Goal: Task Accomplishment & Management: Manage account settings

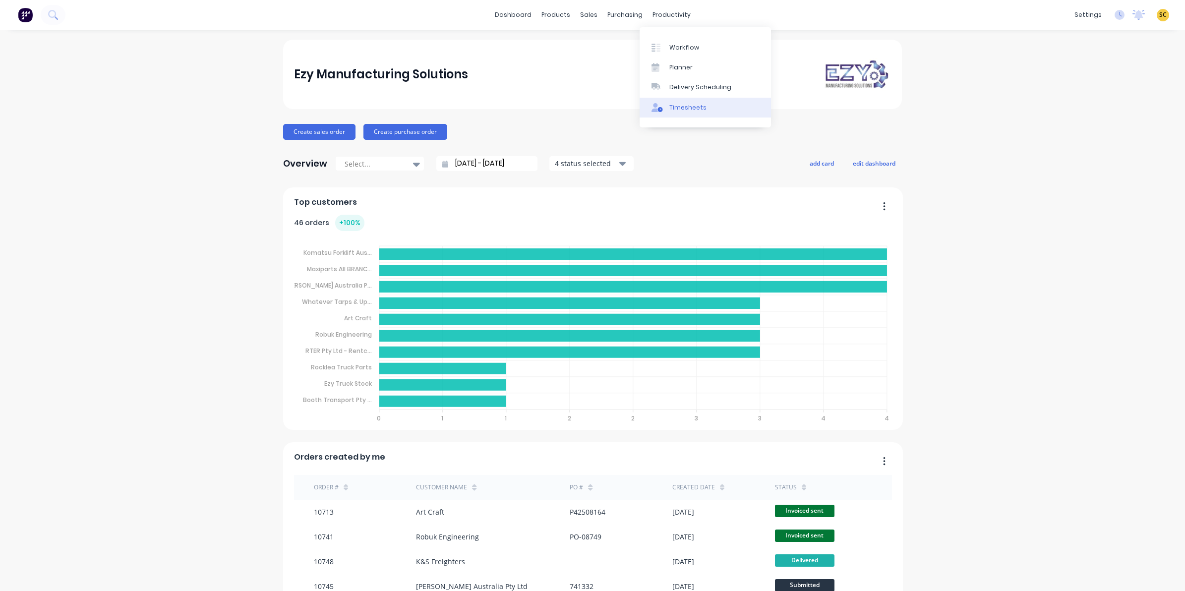
click at [677, 113] on link "Timesheets" at bounding box center [705, 108] width 131 height 20
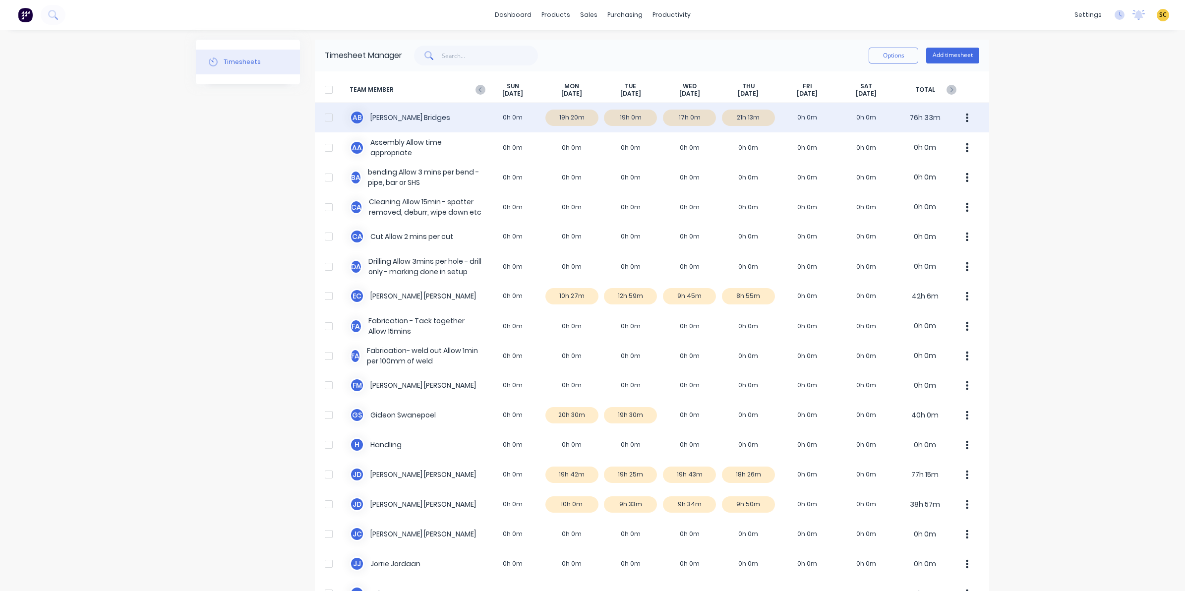
click at [749, 118] on div "A B Ashley Bridges 0h 0m 19h 20m 19h 0m 17h 0m 21h 13m 0h 0m 0h 0m 76h 33m" at bounding box center [652, 118] width 674 height 30
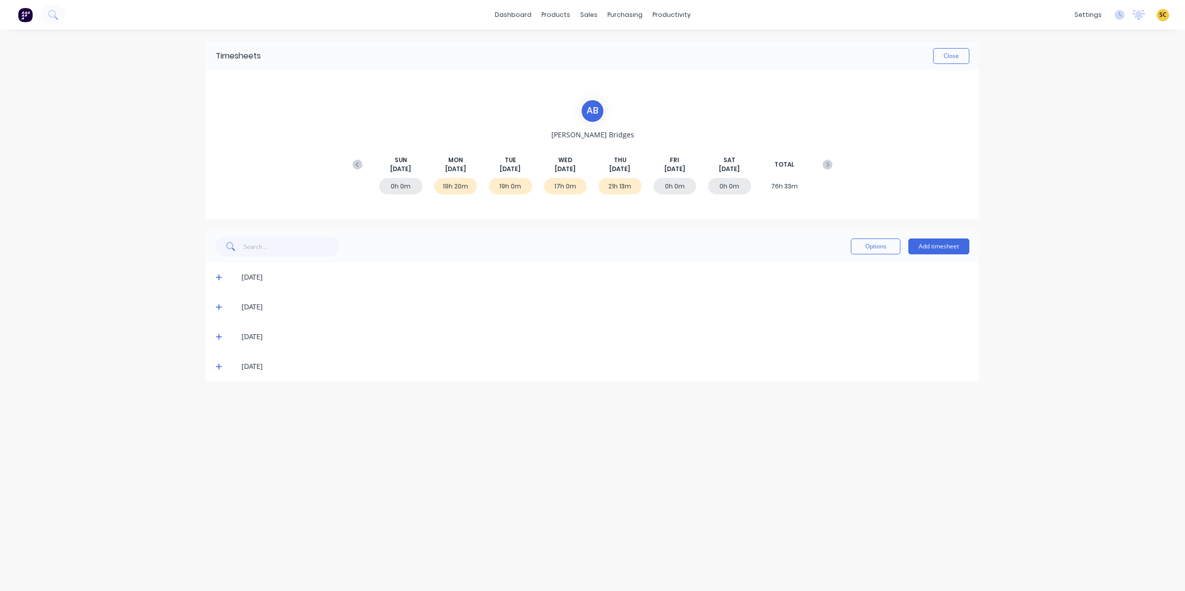
click at [216, 365] on icon at bounding box center [219, 366] width 6 height 7
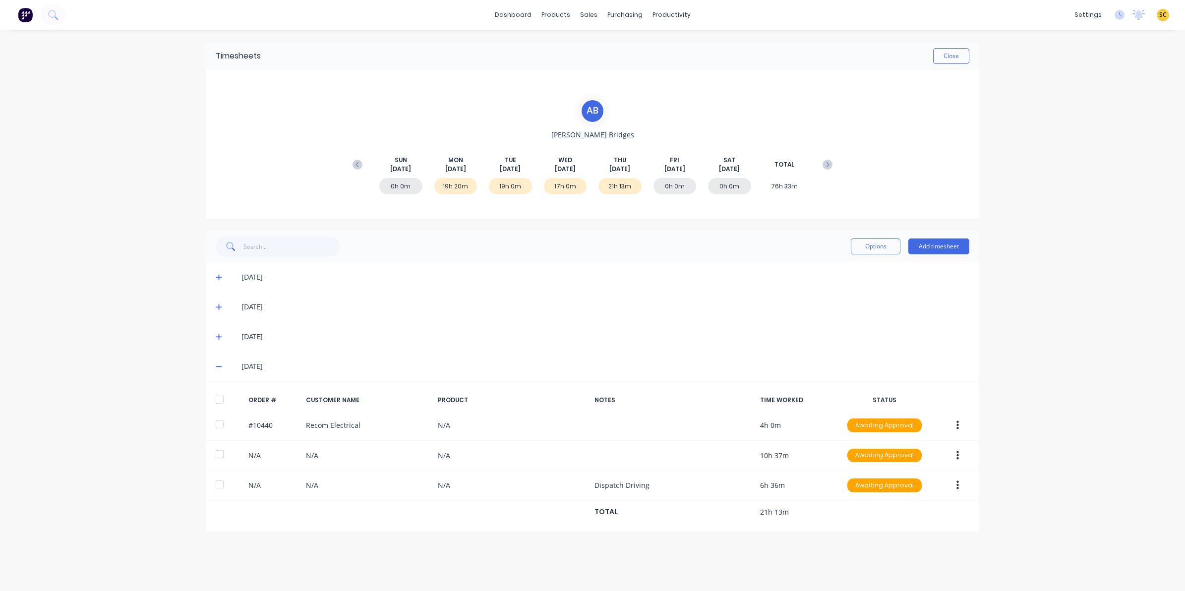
click at [965, 47] on div "Timesheets Close" at bounding box center [592, 56] width 773 height 28
click at [965, 54] on button "Close" at bounding box center [951, 56] width 36 height 16
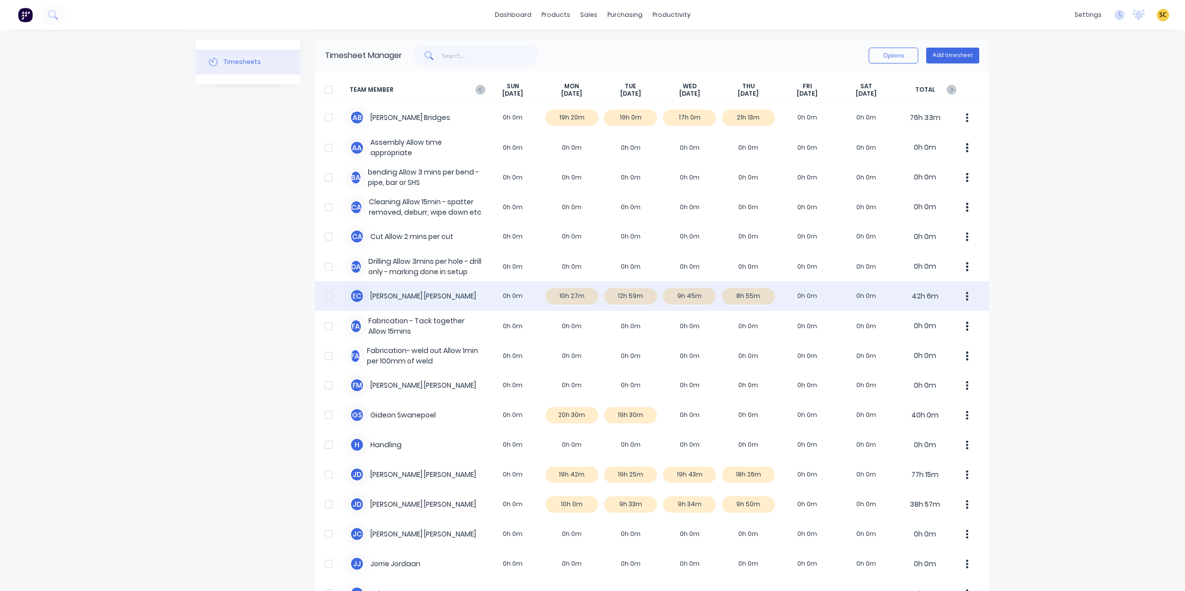
click at [745, 297] on div "E C Erik Coetzee 0h 0m 10h 27m 12h 59m 9h 45m 8h 55m 0h 0m 0h 0m 42h 6m" at bounding box center [652, 296] width 674 height 30
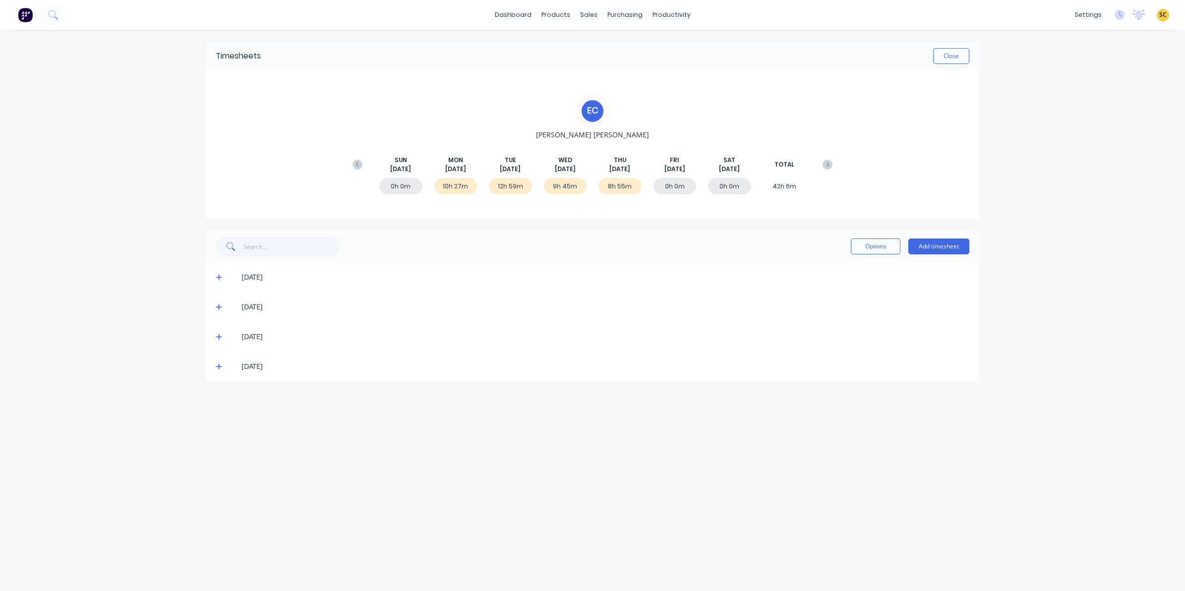
click at [216, 363] on icon at bounding box center [219, 366] width 6 height 7
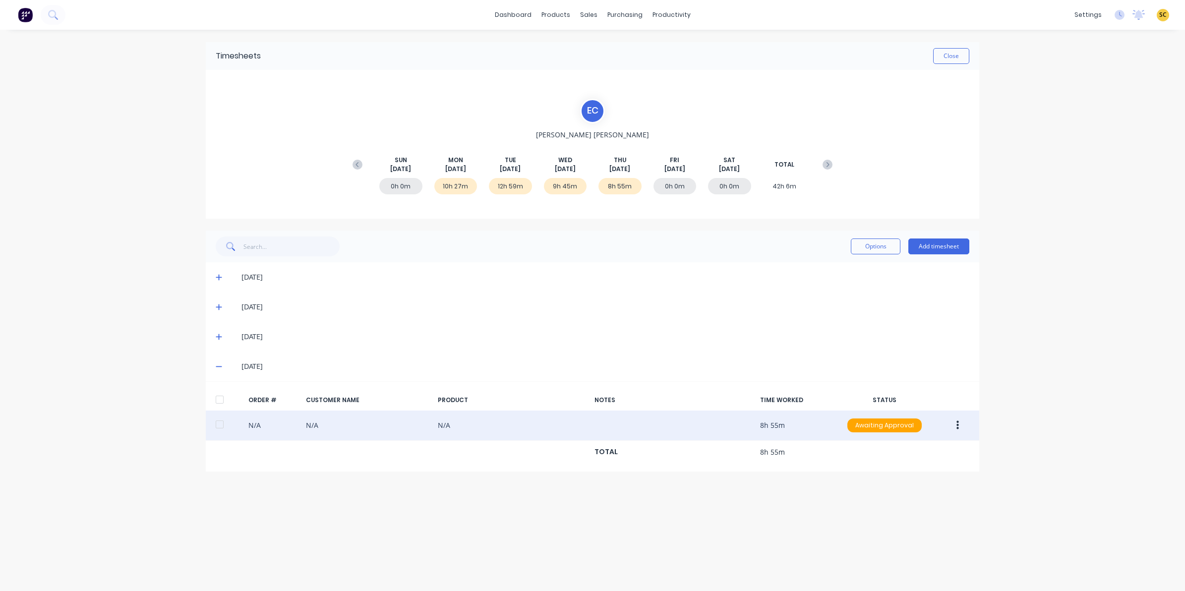
click at [958, 427] on button "button" at bounding box center [957, 425] width 23 height 18
click at [901, 489] on div "Edit" at bounding box center [922, 491] width 76 height 14
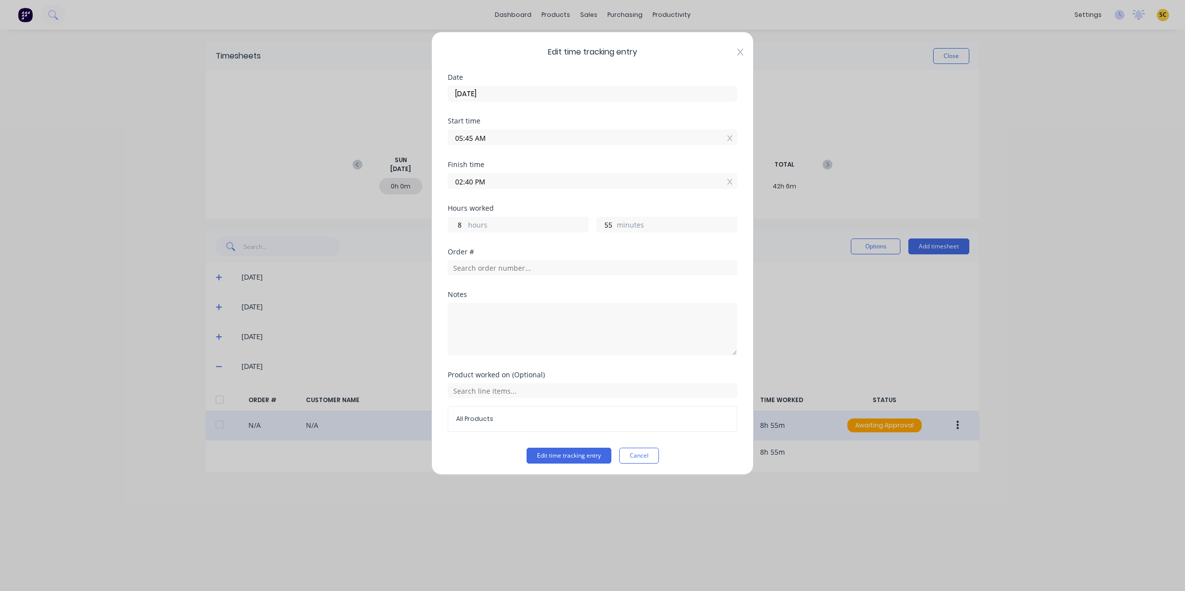
drag, startPoint x: 241, startPoint y: 250, endPoint x: 729, endPoint y: 50, distance: 527.4
click at [737, 50] on icon at bounding box center [740, 52] width 6 height 7
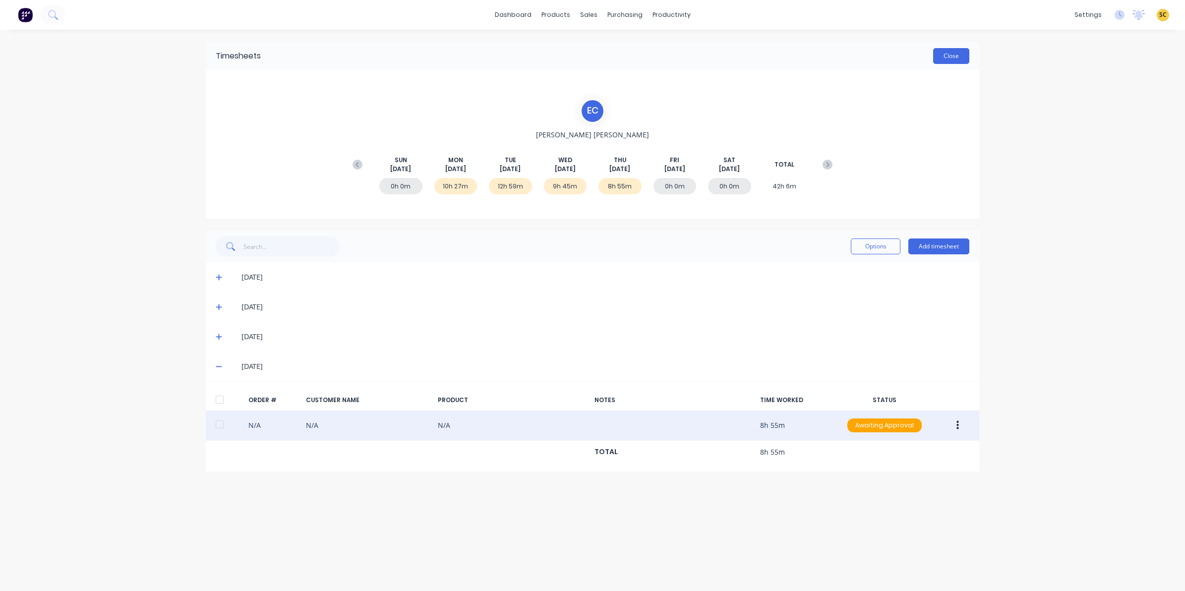
click at [944, 56] on button "Close" at bounding box center [951, 56] width 36 height 16
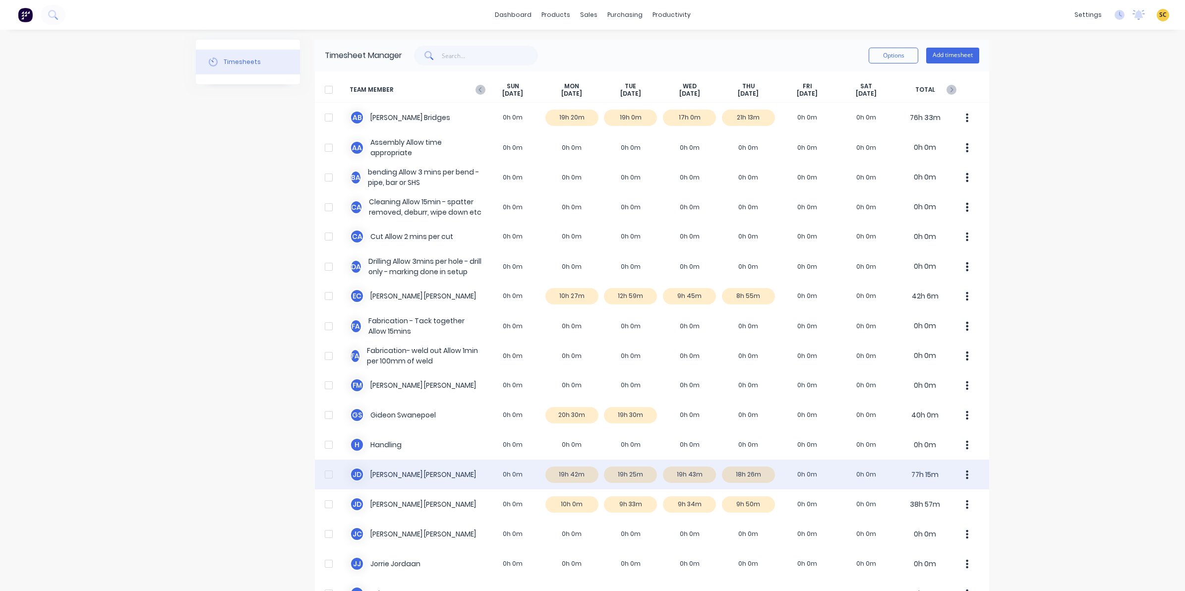
click at [740, 471] on div "J D Joel De Vries 0h 0m 19h 42m 19h 25m 19h 43m 18h 26m 0h 0m 0h 0m 77h 15m" at bounding box center [652, 475] width 674 height 30
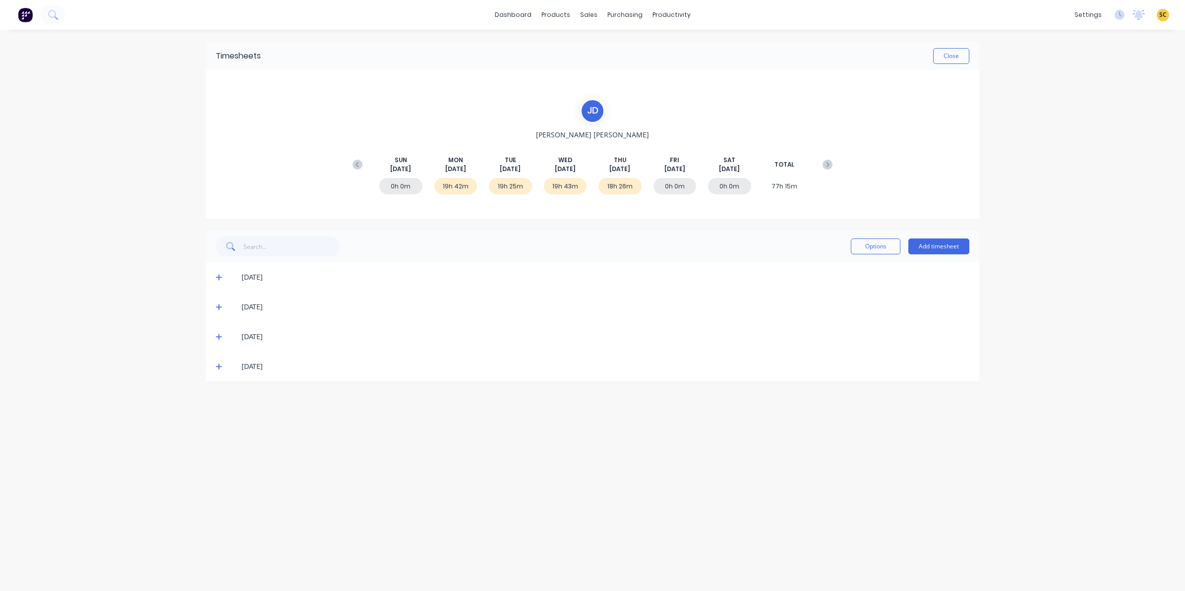
click at [216, 365] on icon at bounding box center [219, 366] width 6 height 7
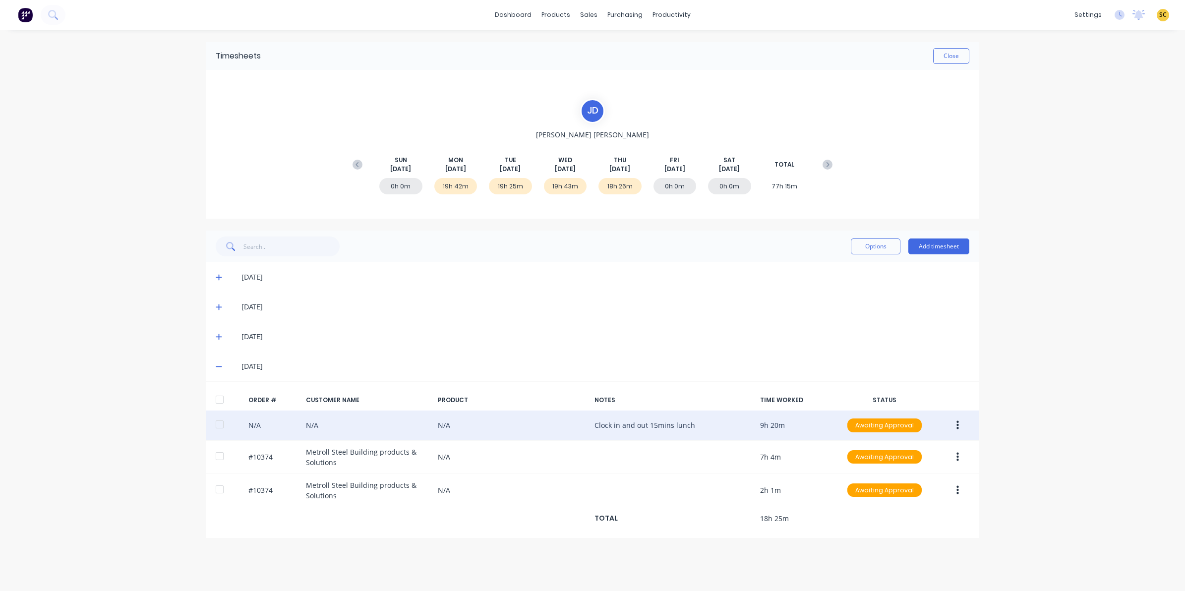
click at [960, 428] on button "button" at bounding box center [957, 425] width 23 height 18
click at [921, 494] on div "Edit" at bounding box center [922, 491] width 76 height 14
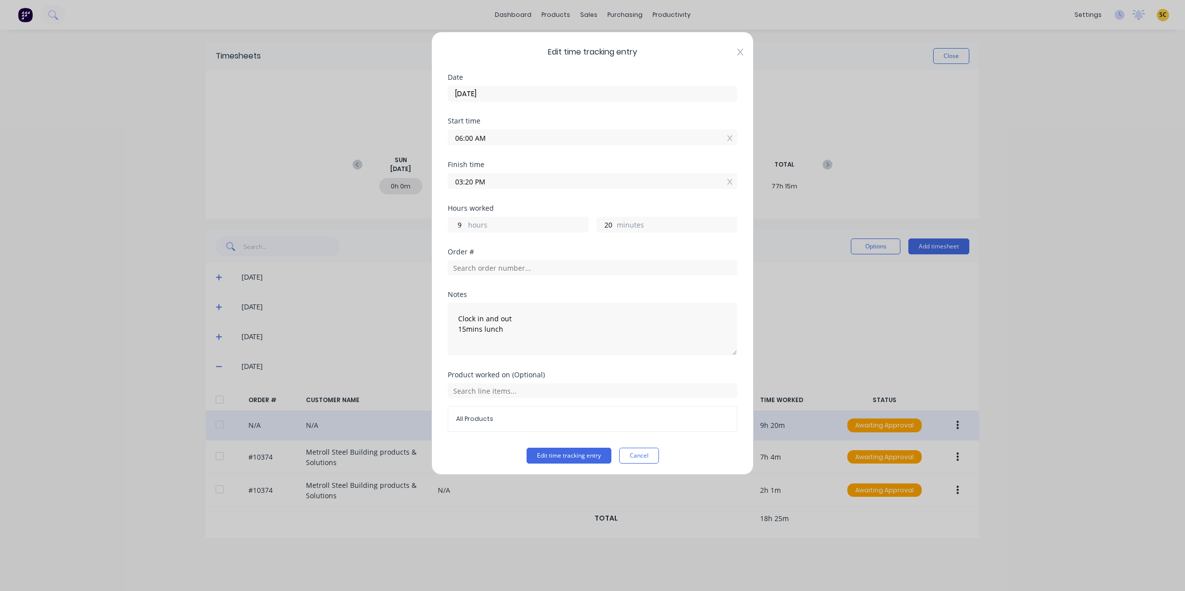
click at [737, 56] on icon at bounding box center [740, 52] width 6 height 8
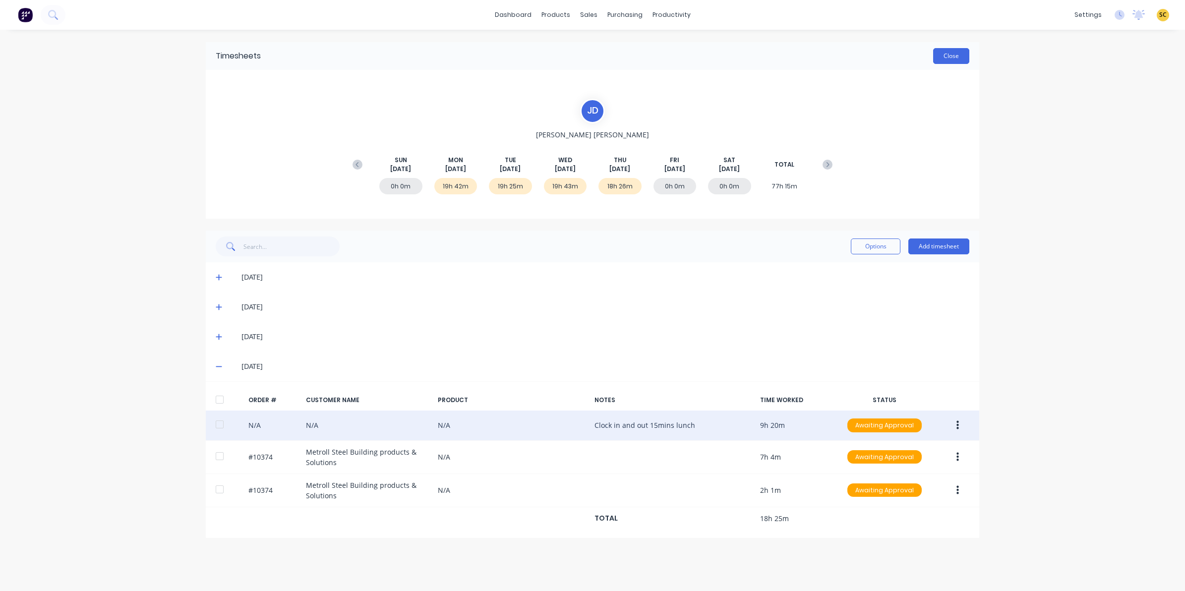
click at [960, 53] on button "Close" at bounding box center [951, 56] width 36 height 16
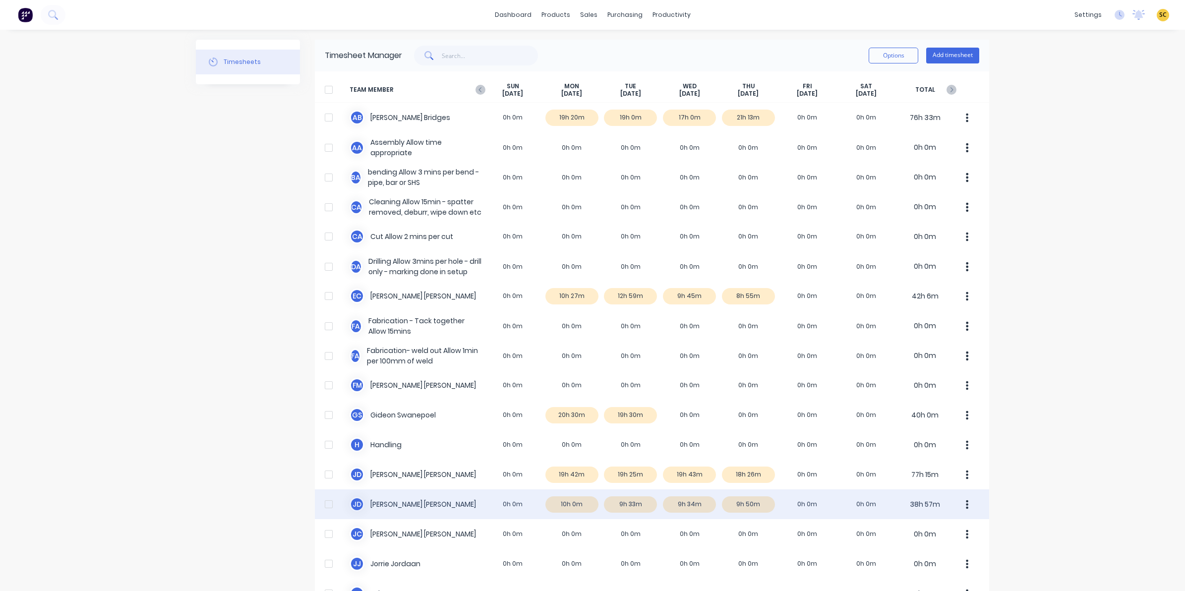
click at [757, 499] on div "J d Johan de Lange 0h 0m 10h 0m 9h 33m 9h 34m 9h 50m 0h 0m 0h 0m 38h 57m" at bounding box center [652, 504] width 674 height 30
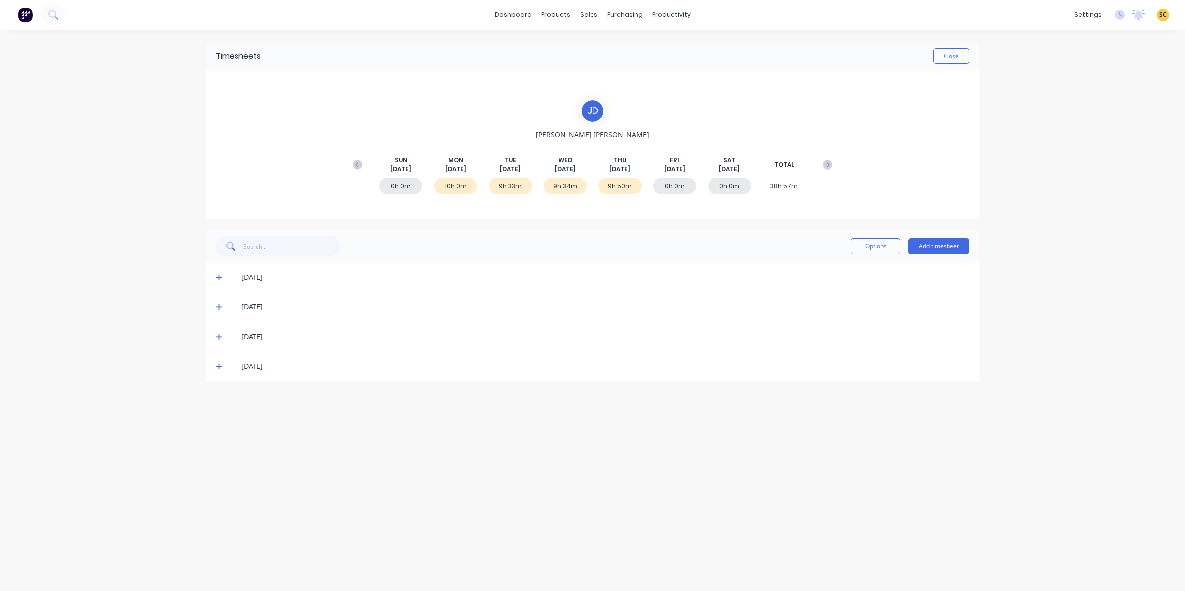
click at [217, 368] on icon at bounding box center [219, 366] width 6 height 7
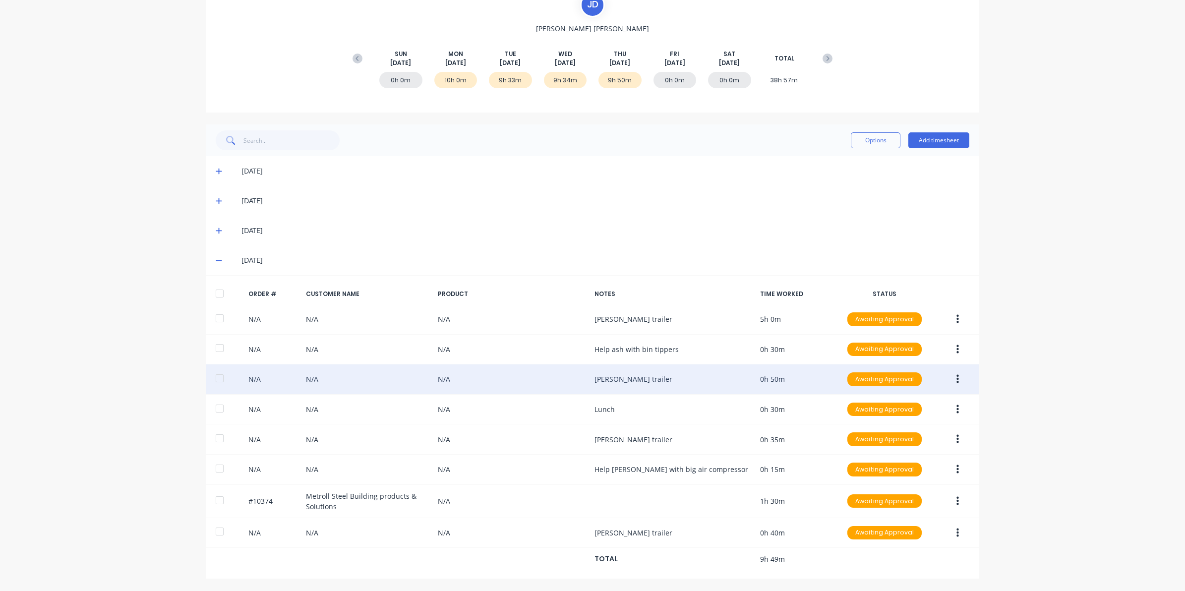
scroll to position [109, 0]
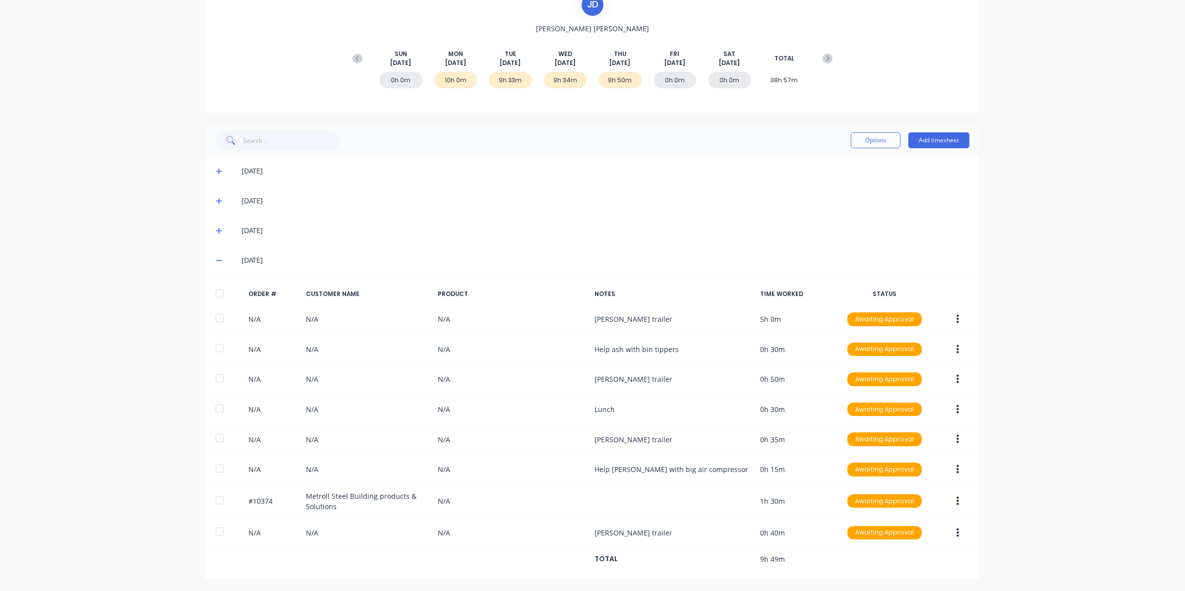
click at [216, 227] on icon at bounding box center [219, 230] width 6 height 7
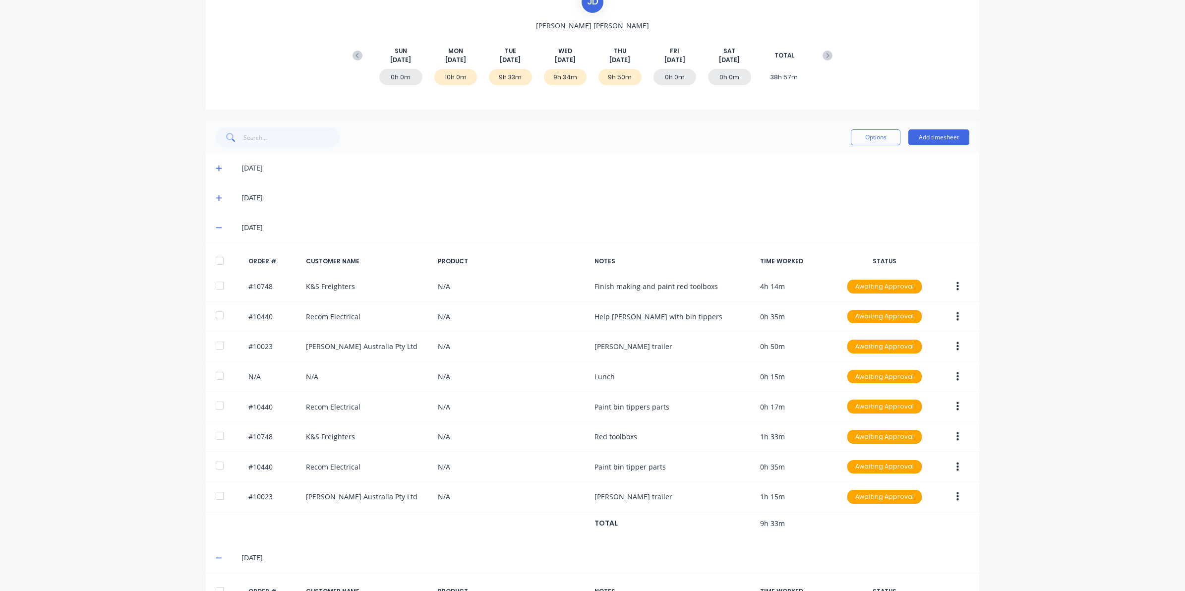
click at [216, 231] on span at bounding box center [221, 228] width 10 height 10
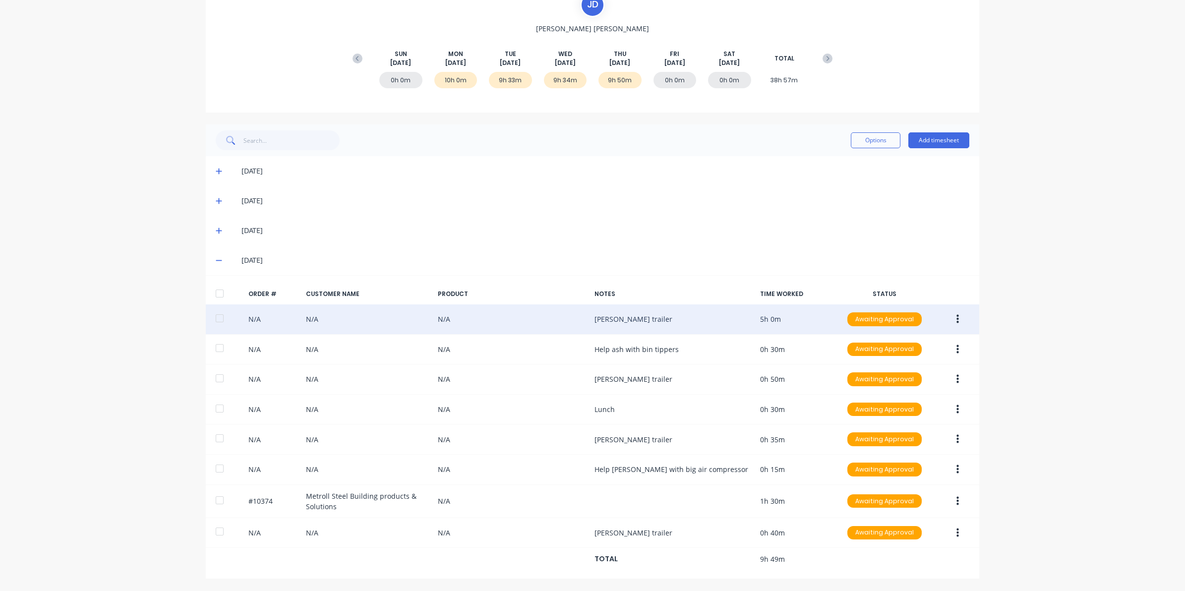
click at [955, 321] on button "button" at bounding box center [957, 319] width 23 height 18
click at [911, 382] on div "Edit" at bounding box center [922, 385] width 76 height 14
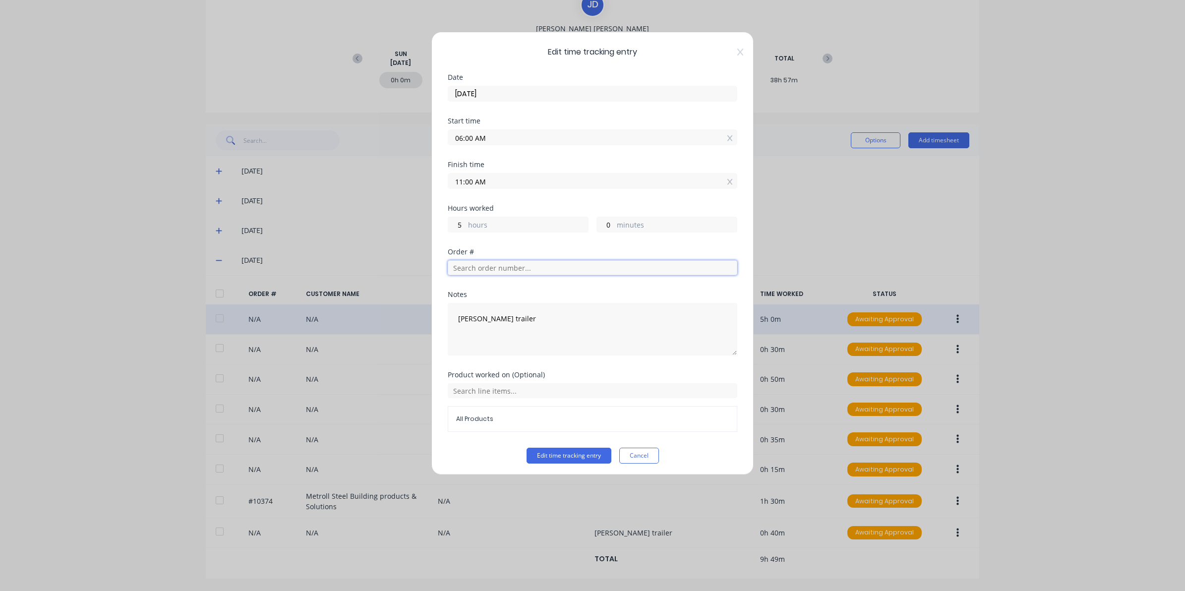
click at [488, 274] on input "text" at bounding box center [593, 267] width 290 height 15
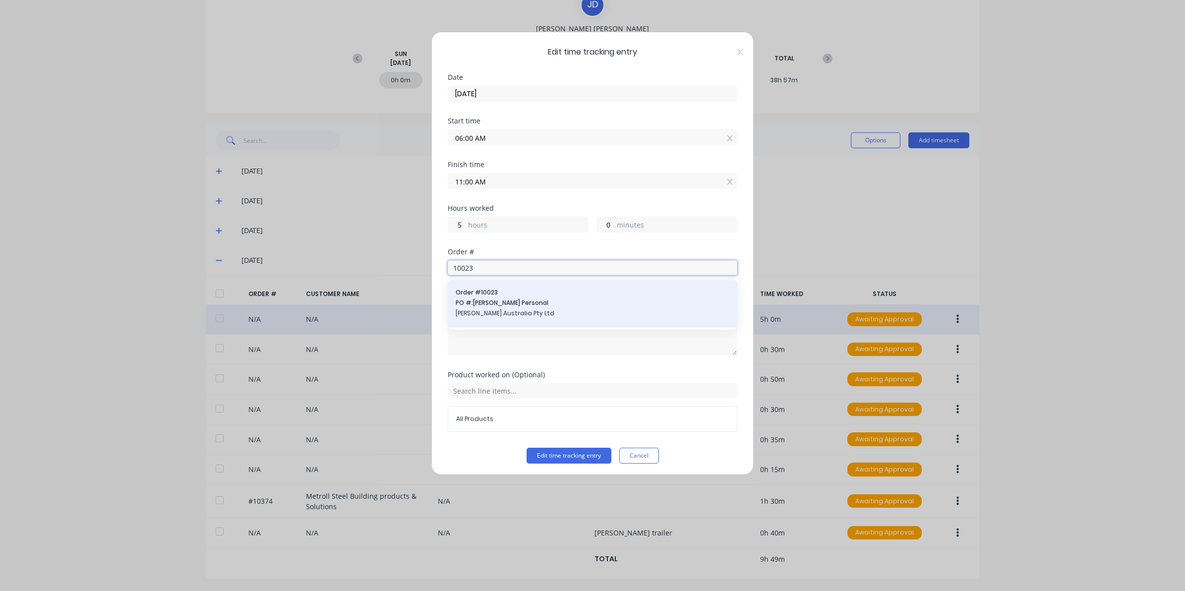
type input "10023"
click at [531, 305] on span "PO #: Andrew Personal" at bounding box center [593, 302] width 274 height 9
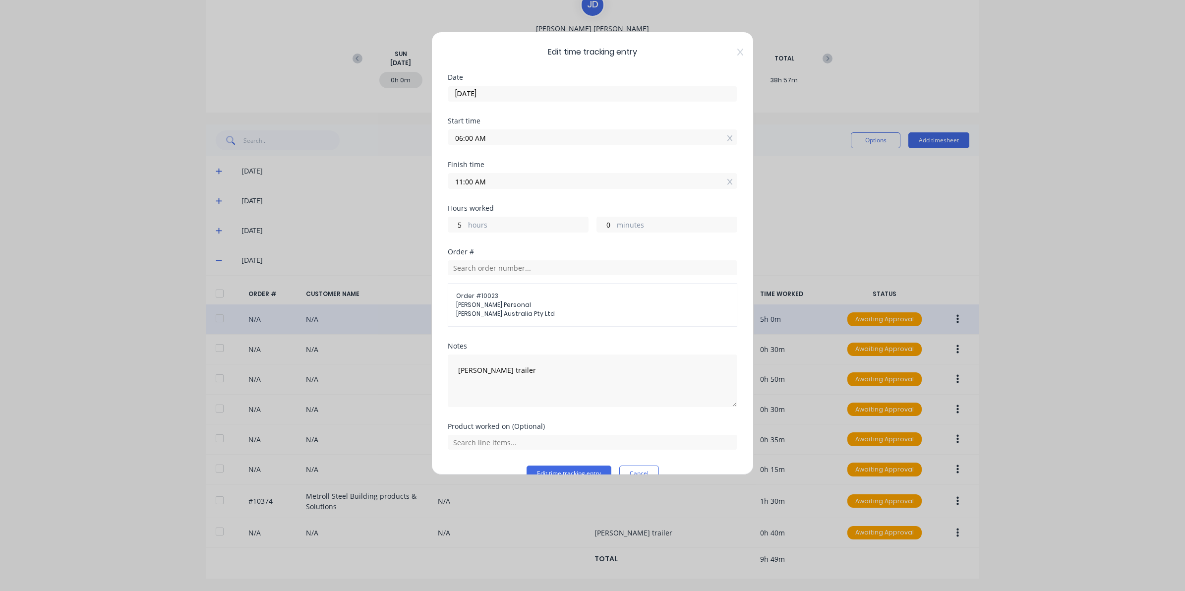
scroll to position [21, 0]
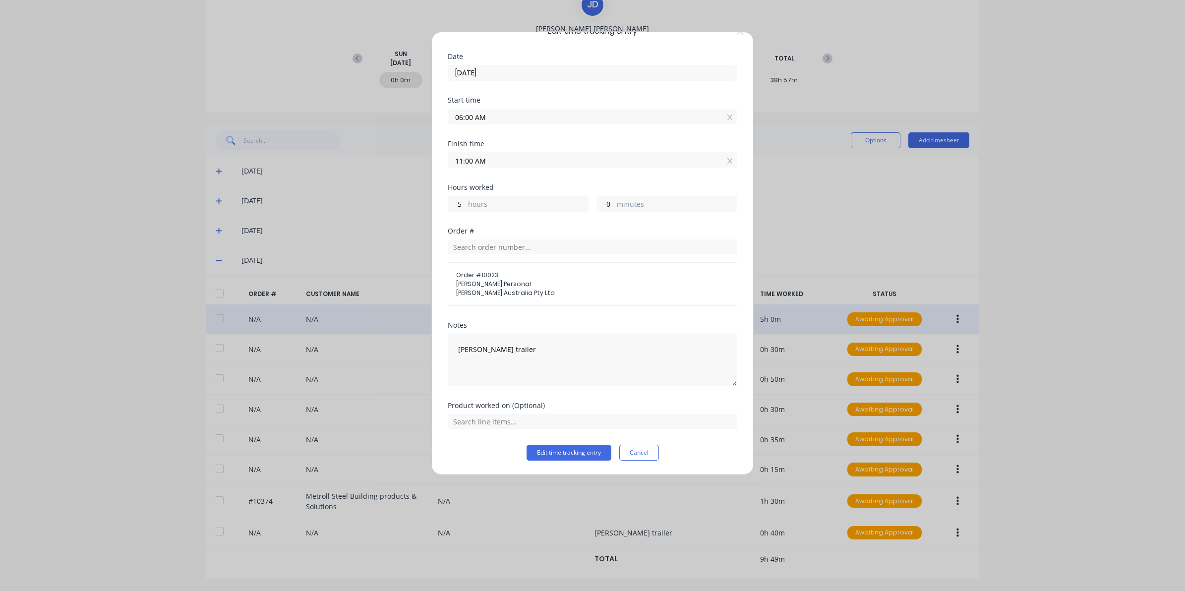
click at [561, 462] on div "Edit time tracking entry Date 04/09/2025 Start time 06:00 AM Finish time 11:00 …" at bounding box center [592, 253] width 322 height 443
click at [559, 456] on button "Edit time tracking entry" at bounding box center [569, 453] width 85 height 16
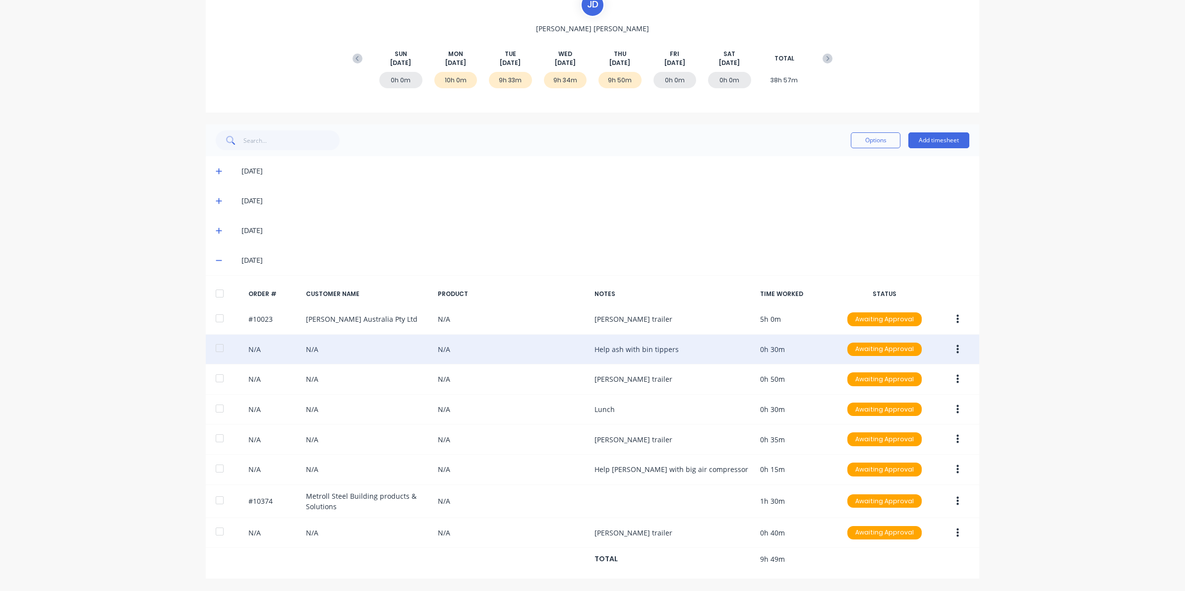
click at [956, 348] on icon "button" at bounding box center [957, 349] width 2 height 11
click at [884, 408] on div "Edit" at bounding box center [922, 415] width 76 height 14
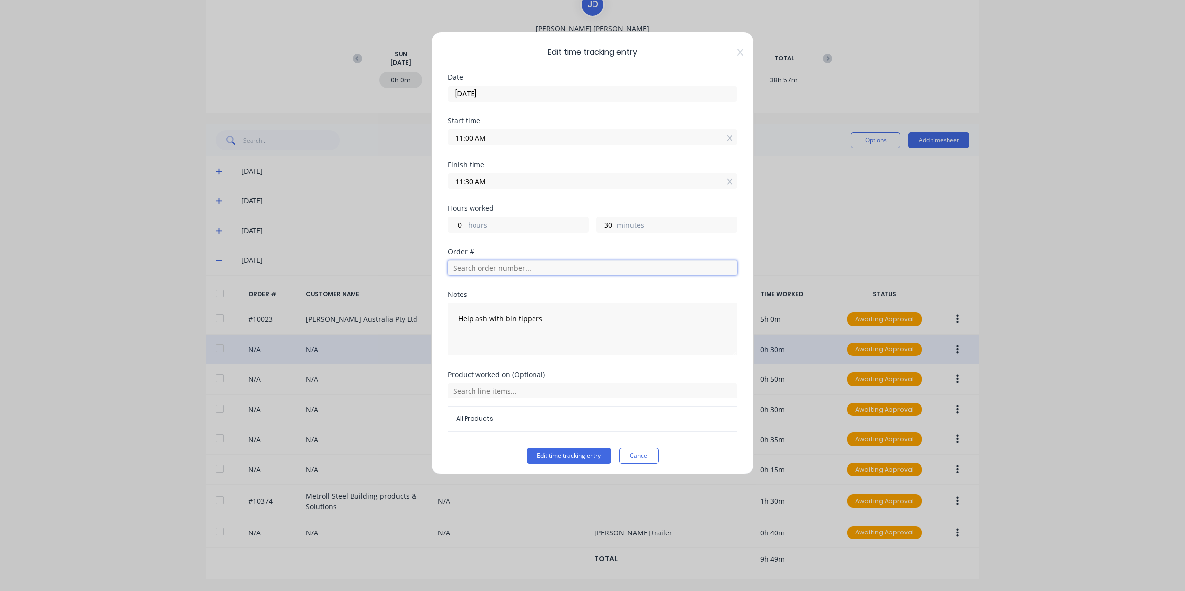
click at [481, 269] on input "text" at bounding box center [593, 267] width 290 height 15
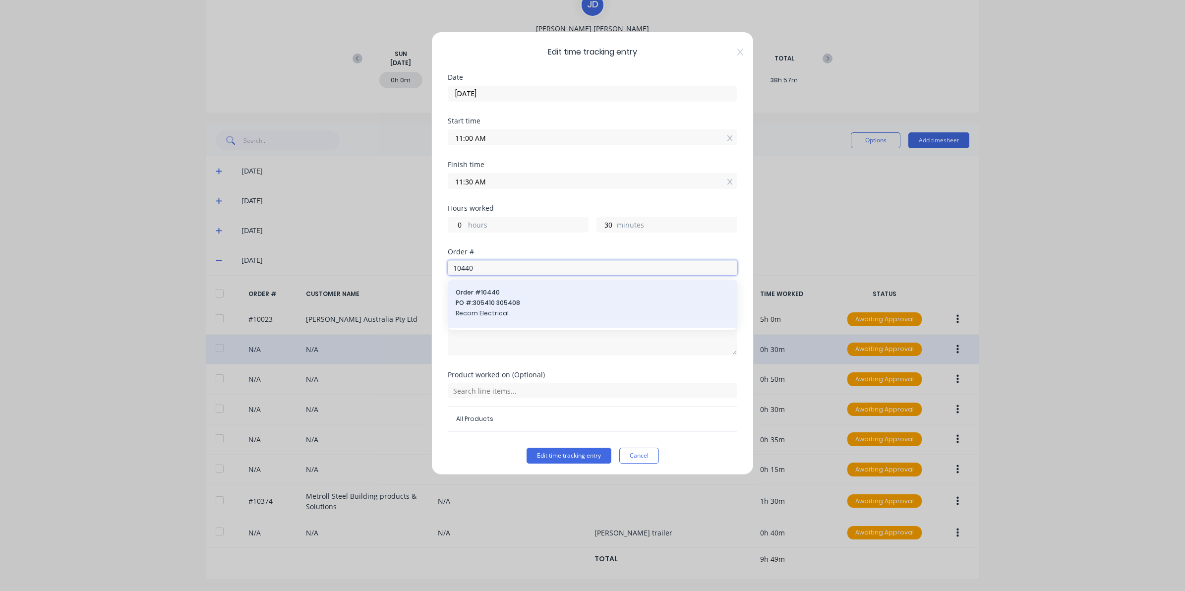
type input "10440"
click at [488, 303] on span "PO #: 305410 305408" at bounding box center [593, 302] width 274 height 9
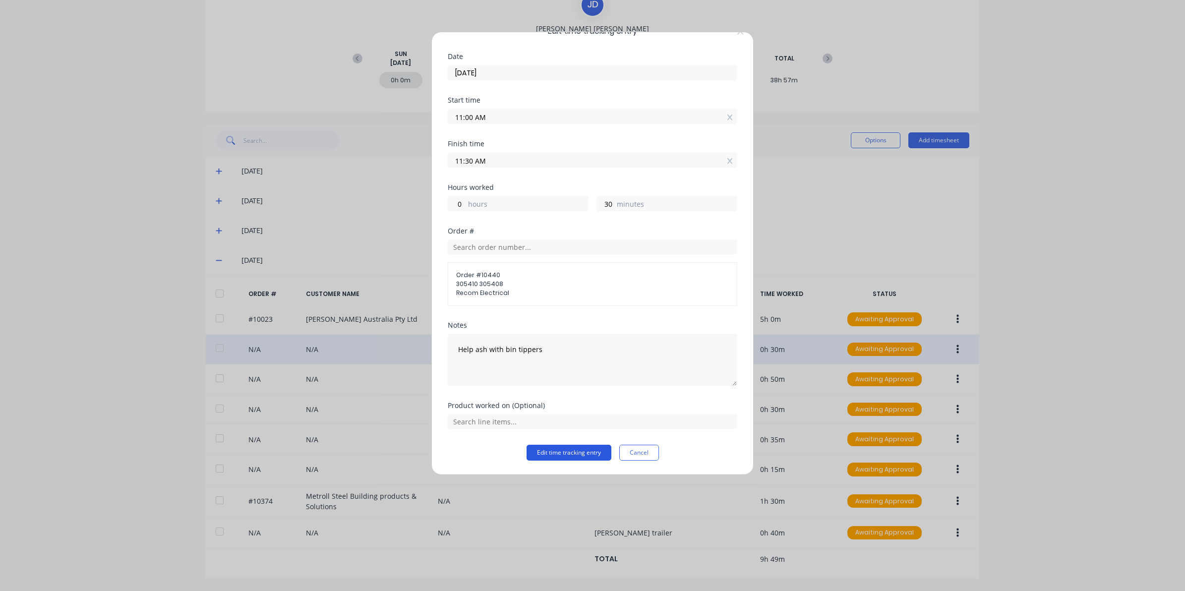
click at [538, 447] on button "Edit time tracking entry" at bounding box center [569, 453] width 85 height 16
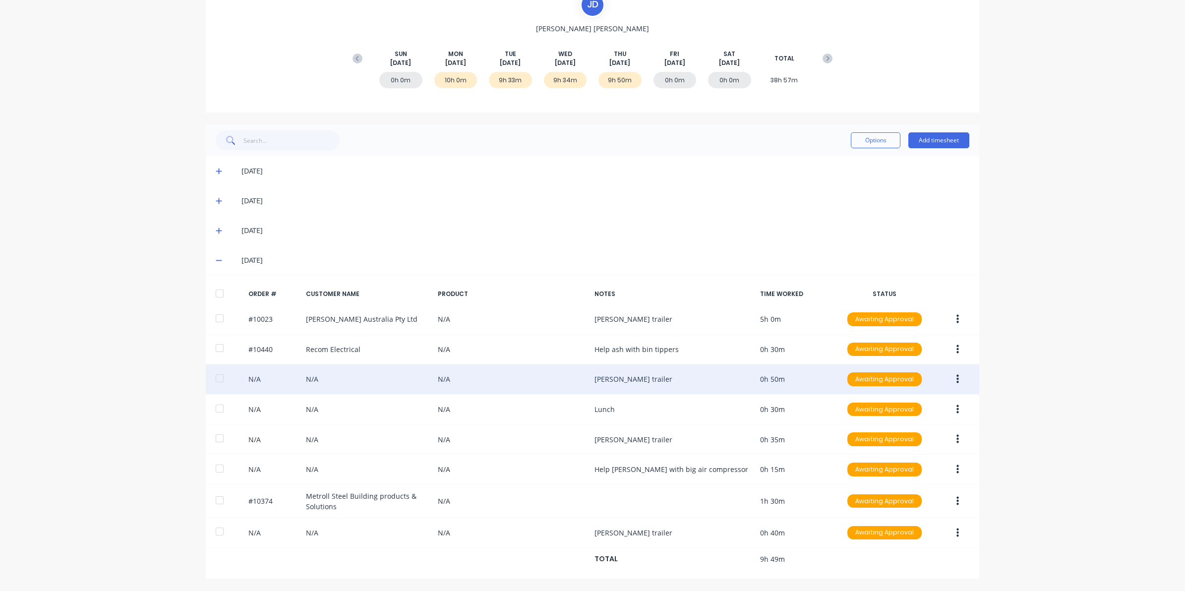
click at [961, 378] on button "button" at bounding box center [957, 379] width 23 height 18
click at [916, 438] on div "Edit" at bounding box center [922, 445] width 76 height 14
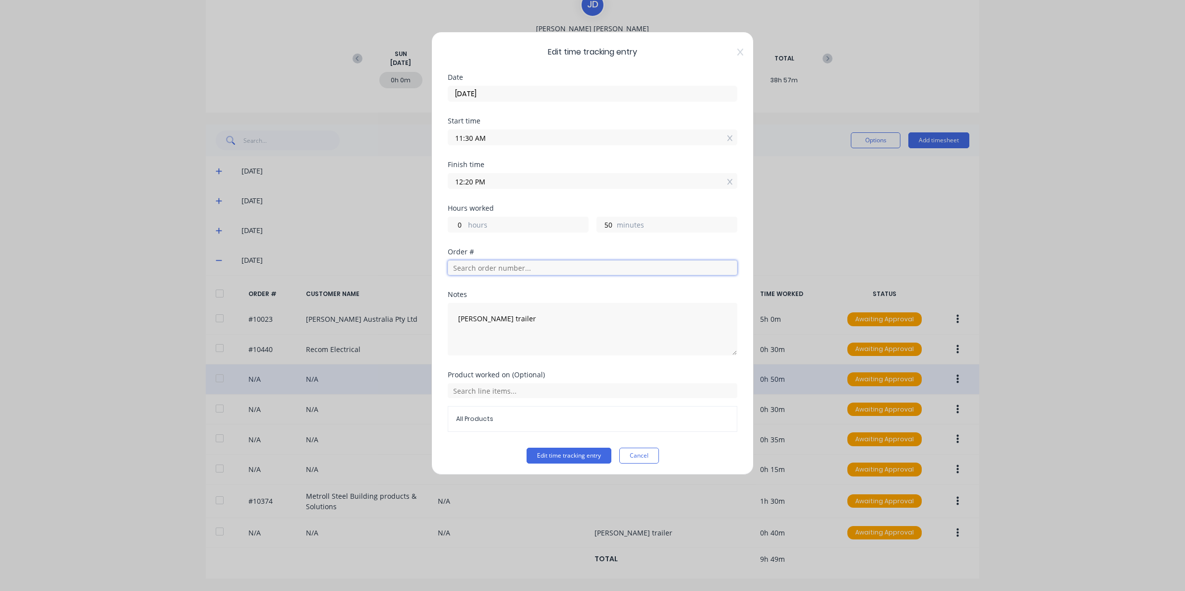
click at [481, 271] on input "text" at bounding box center [593, 267] width 290 height 15
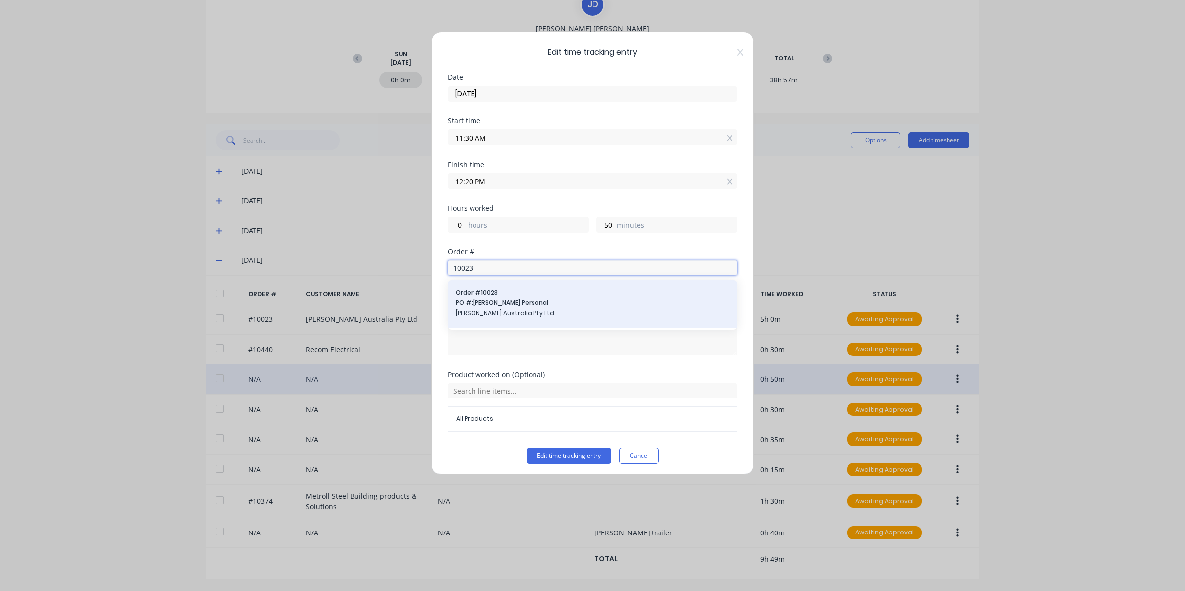
type input "10023"
click at [492, 300] on span "PO #: Andrew Personal" at bounding box center [593, 302] width 274 height 9
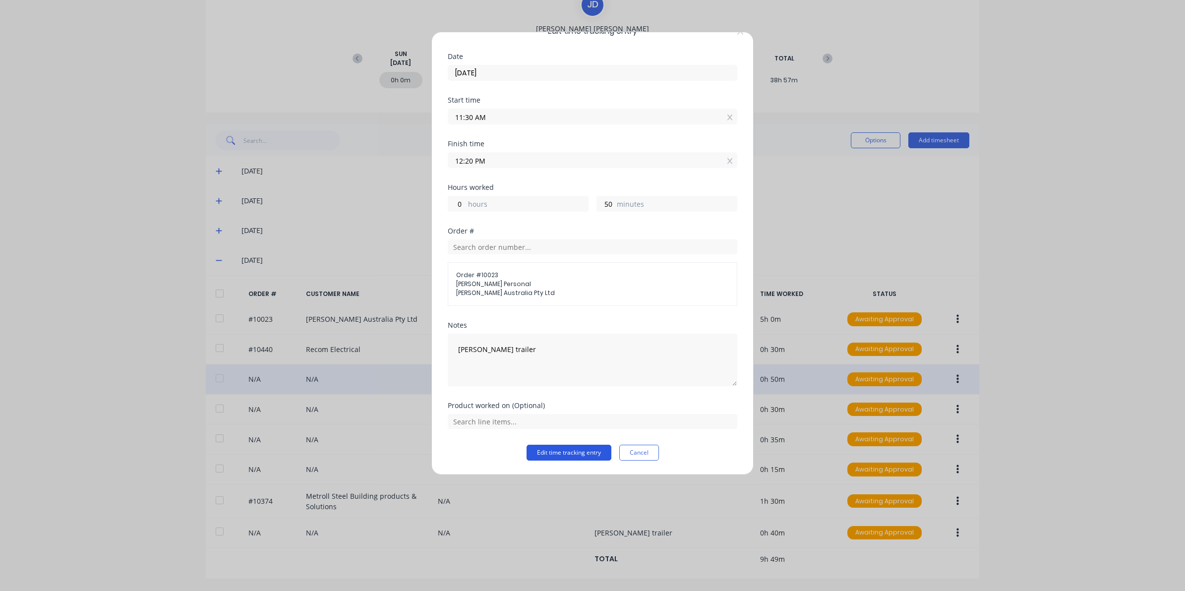
click at [553, 451] on button "Edit time tracking entry" at bounding box center [569, 453] width 85 height 16
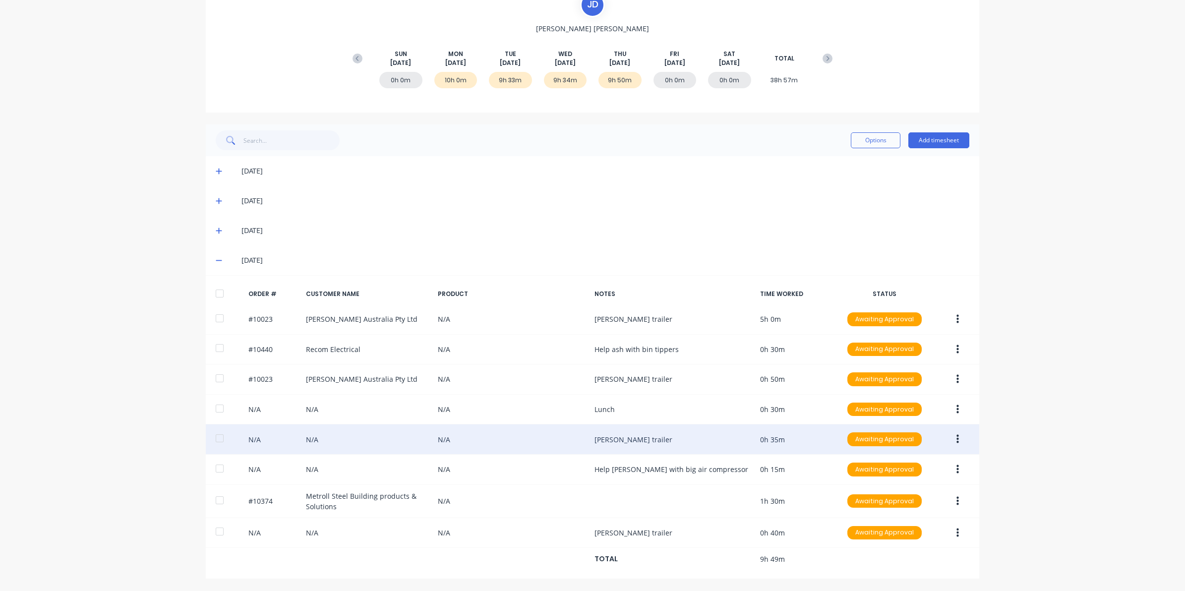
click at [954, 440] on button "button" at bounding box center [957, 439] width 23 height 18
click at [876, 510] on button "Edit" at bounding box center [922, 505] width 94 height 20
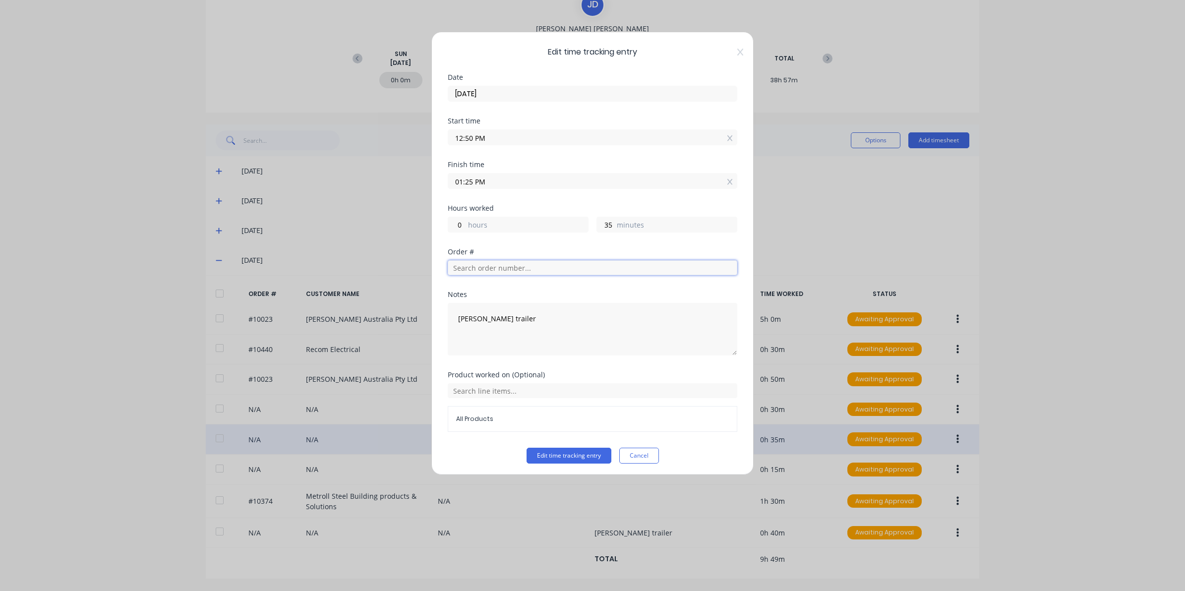
click at [529, 271] on input "text" at bounding box center [593, 267] width 290 height 15
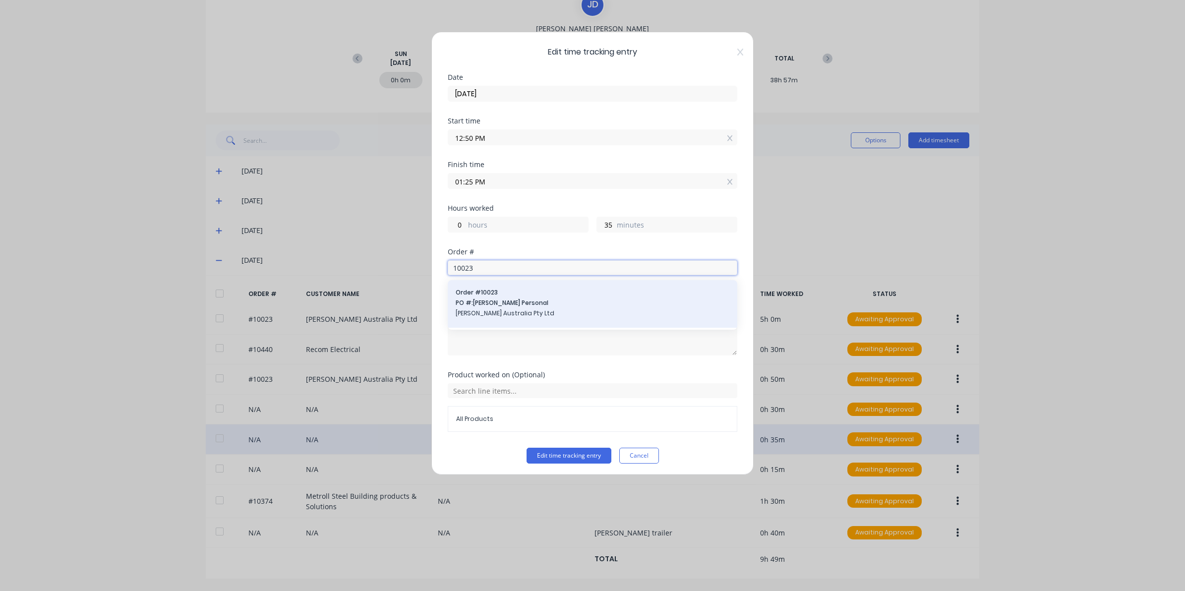
type input "10023"
click at [536, 307] on span "PO #: Andrew Personal" at bounding box center [593, 302] width 274 height 9
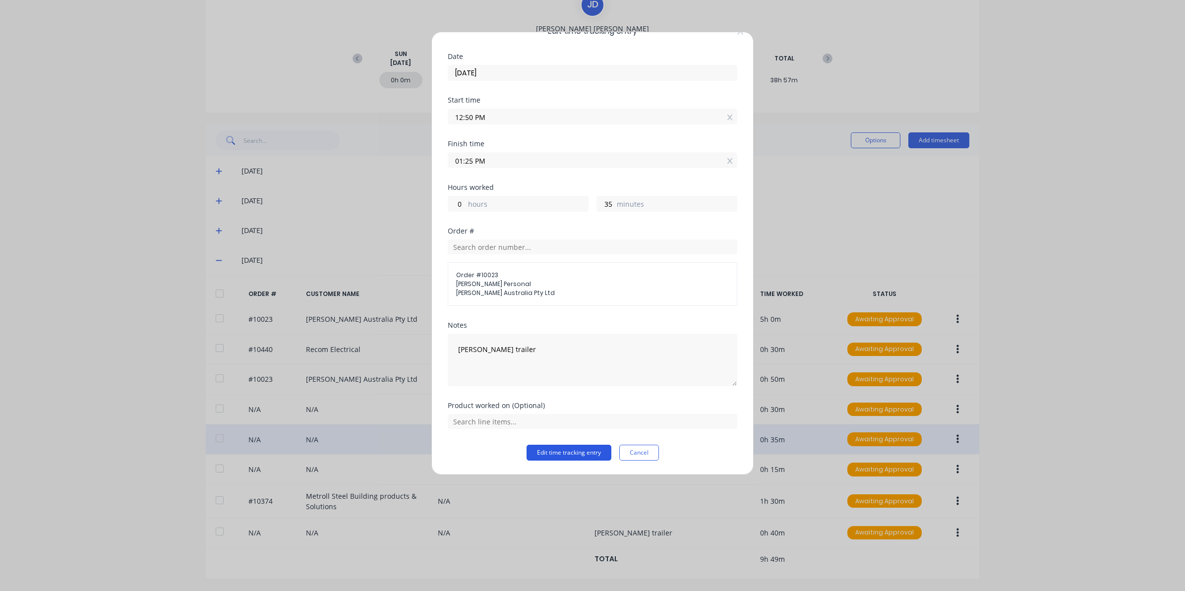
click at [558, 450] on button "Edit time tracking entry" at bounding box center [569, 453] width 85 height 16
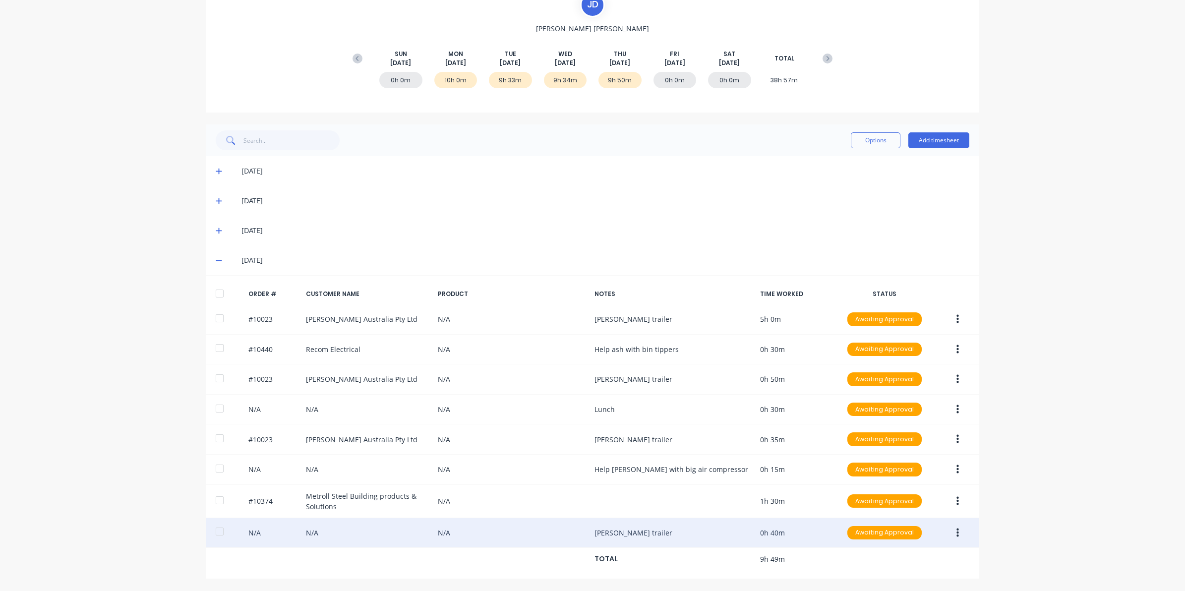
click at [950, 533] on button "button" at bounding box center [957, 533] width 23 height 18
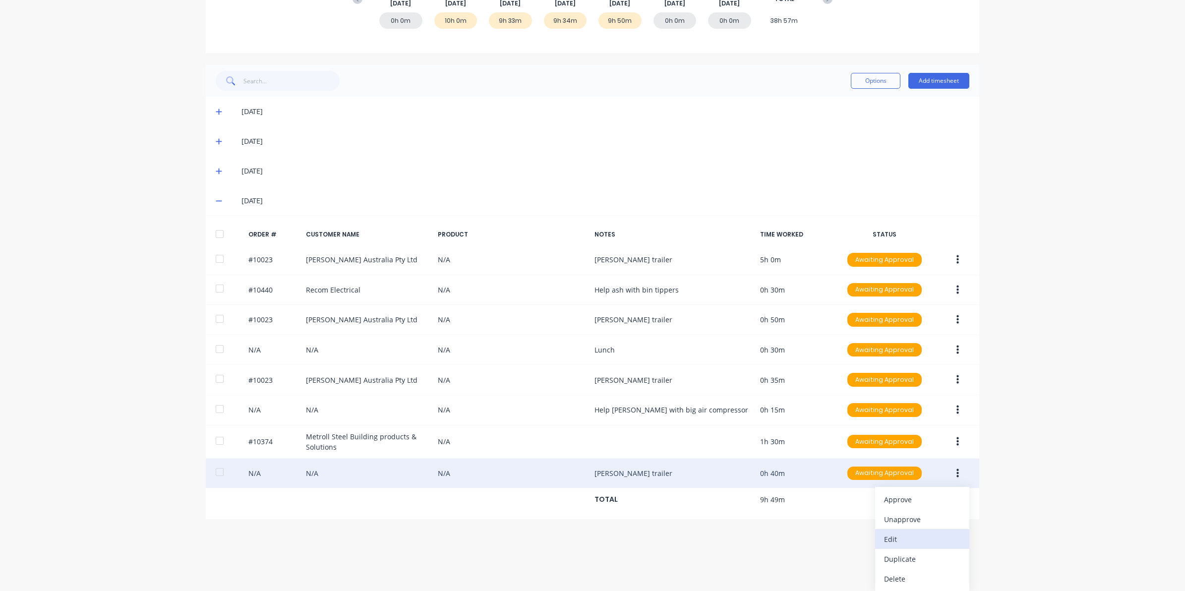
click at [909, 541] on div "Edit" at bounding box center [922, 539] width 76 height 14
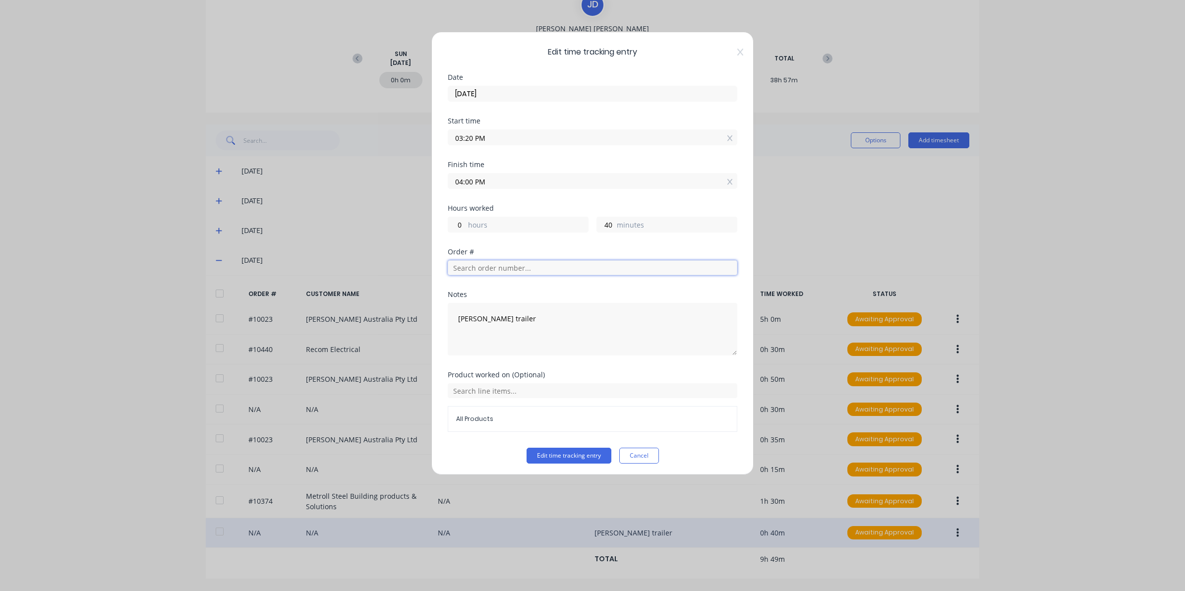
click at [487, 269] on input "text" at bounding box center [593, 267] width 290 height 15
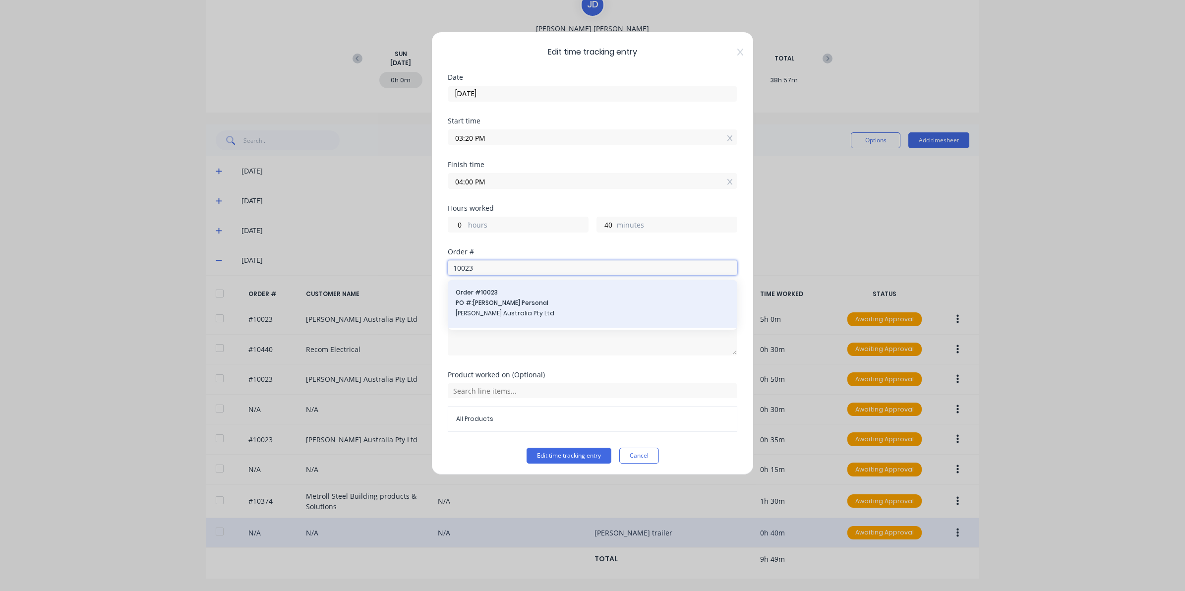
type input "10023"
click at [501, 298] on div "Order # 10023 PO #: Andrew Personal Vawdrey Australia Pty Ltd" at bounding box center [593, 304] width 274 height 32
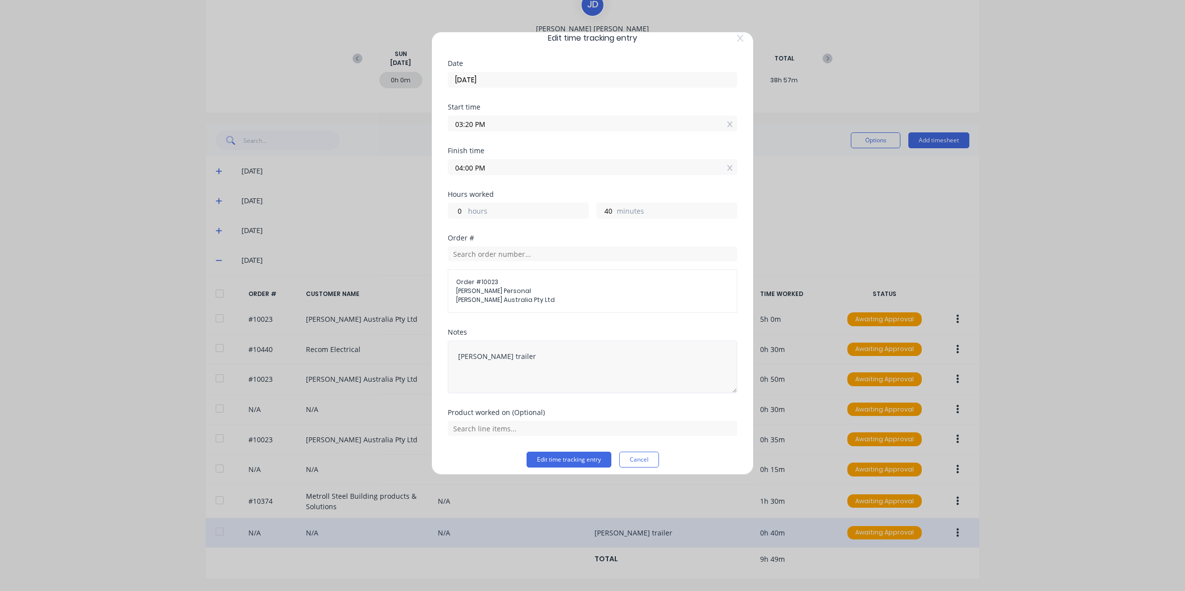
scroll to position [21, 0]
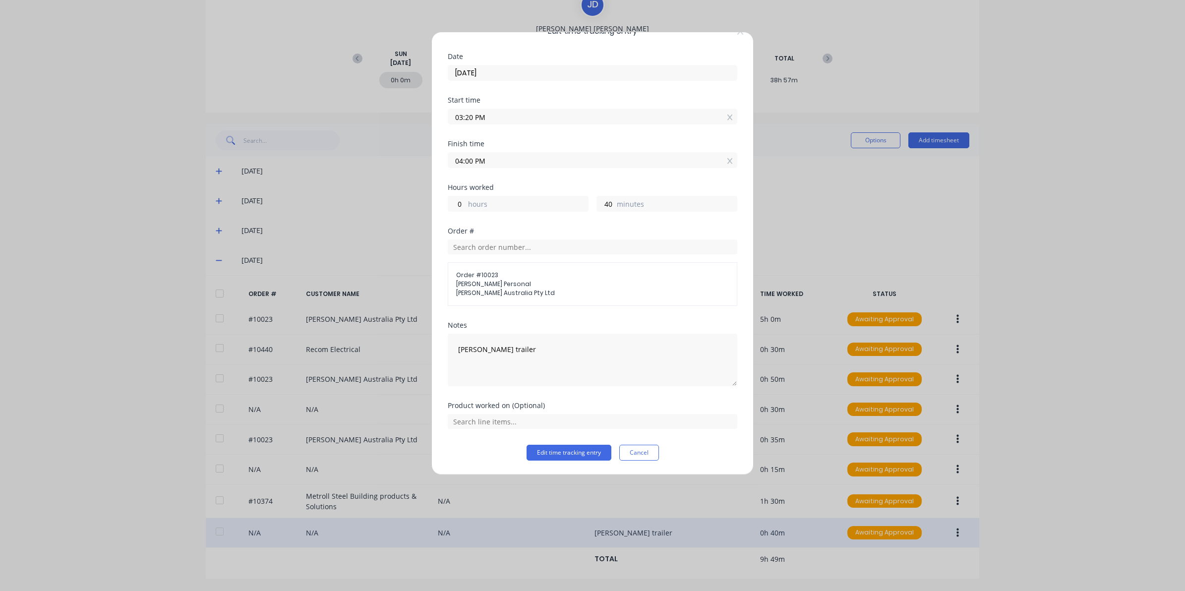
click at [555, 462] on div "Edit time tracking entry Date 04/09/2025 Start time 03:20 PM Finish time 04:00 …" at bounding box center [592, 253] width 322 height 443
click at [555, 460] on button "Edit time tracking entry" at bounding box center [569, 453] width 85 height 16
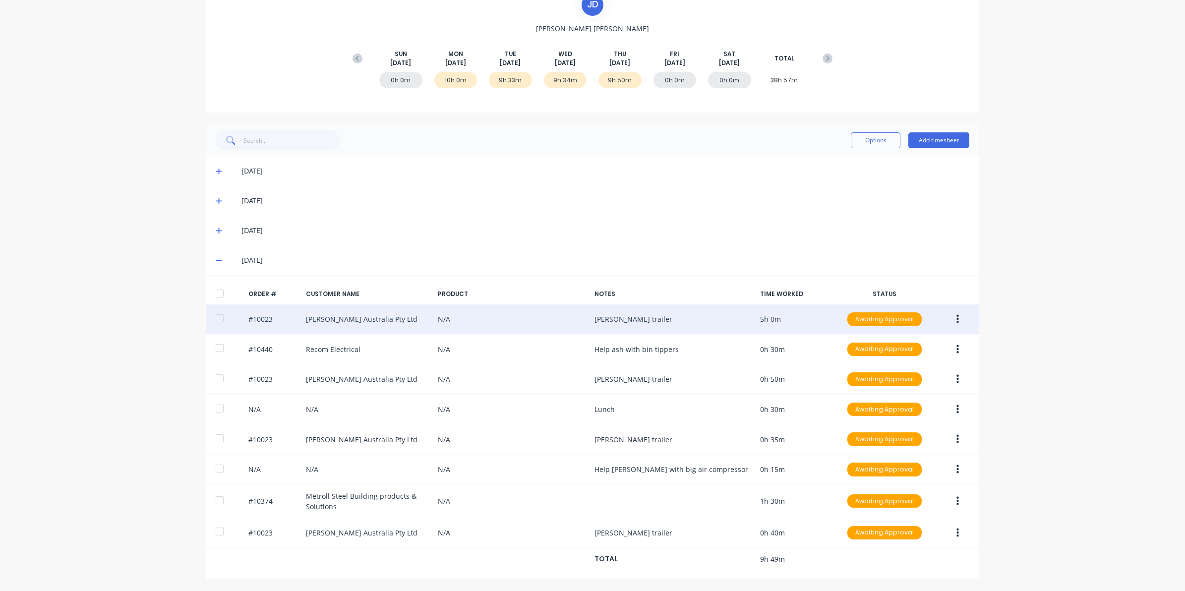
click at [955, 319] on button "button" at bounding box center [957, 319] width 23 height 18
click at [900, 381] on div "Edit" at bounding box center [922, 385] width 76 height 14
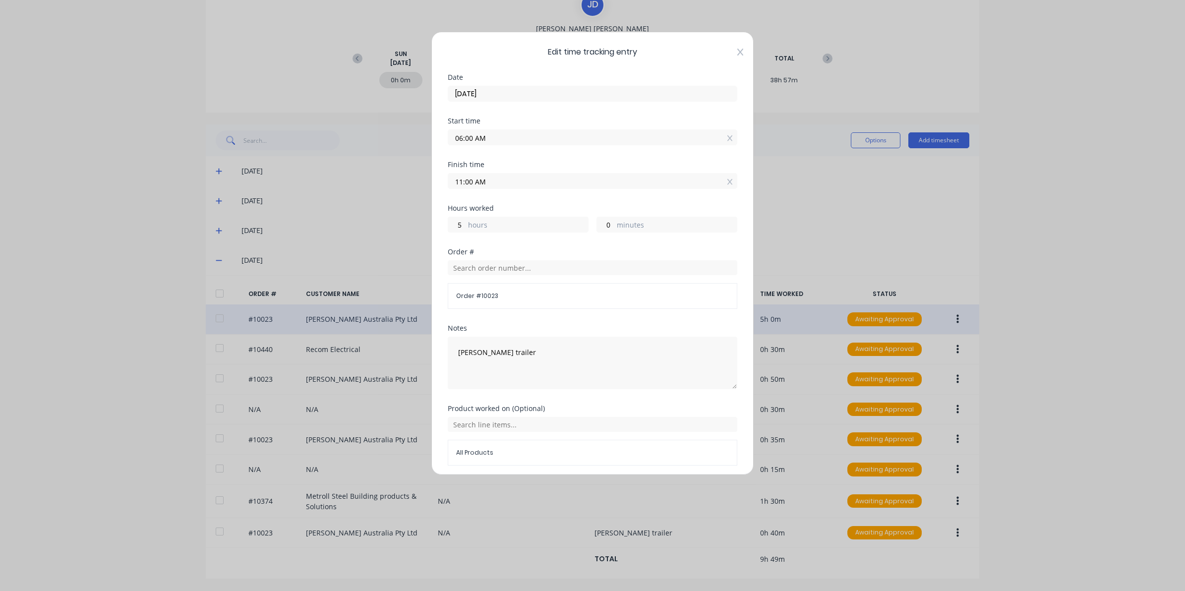
click at [737, 53] on icon at bounding box center [740, 52] width 6 height 8
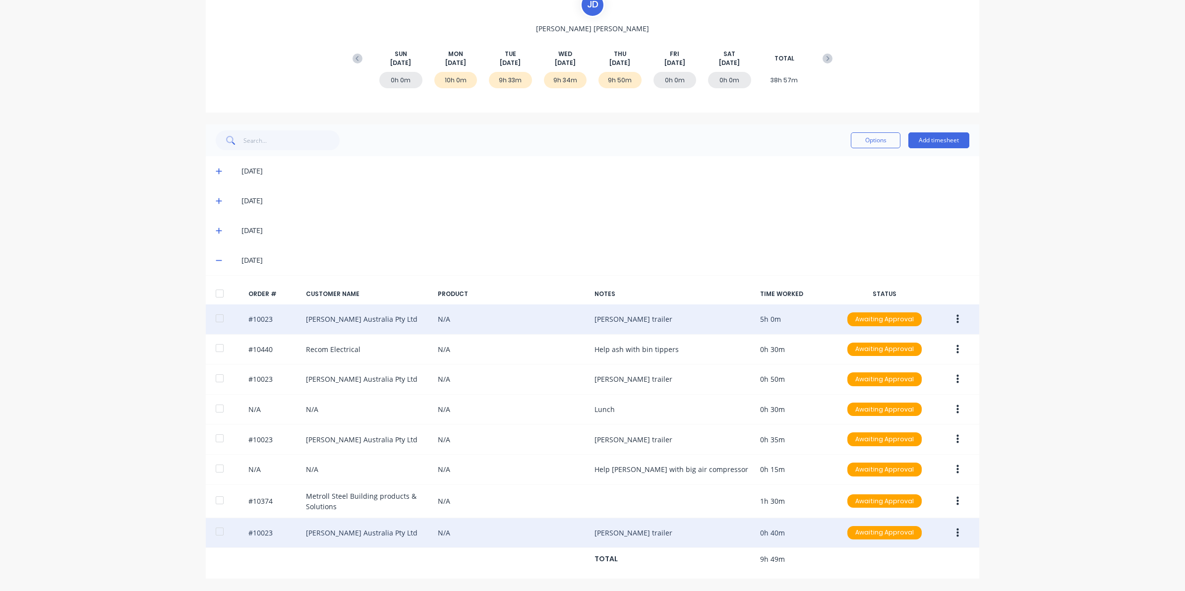
click at [956, 536] on icon "button" at bounding box center [957, 533] width 2 height 11
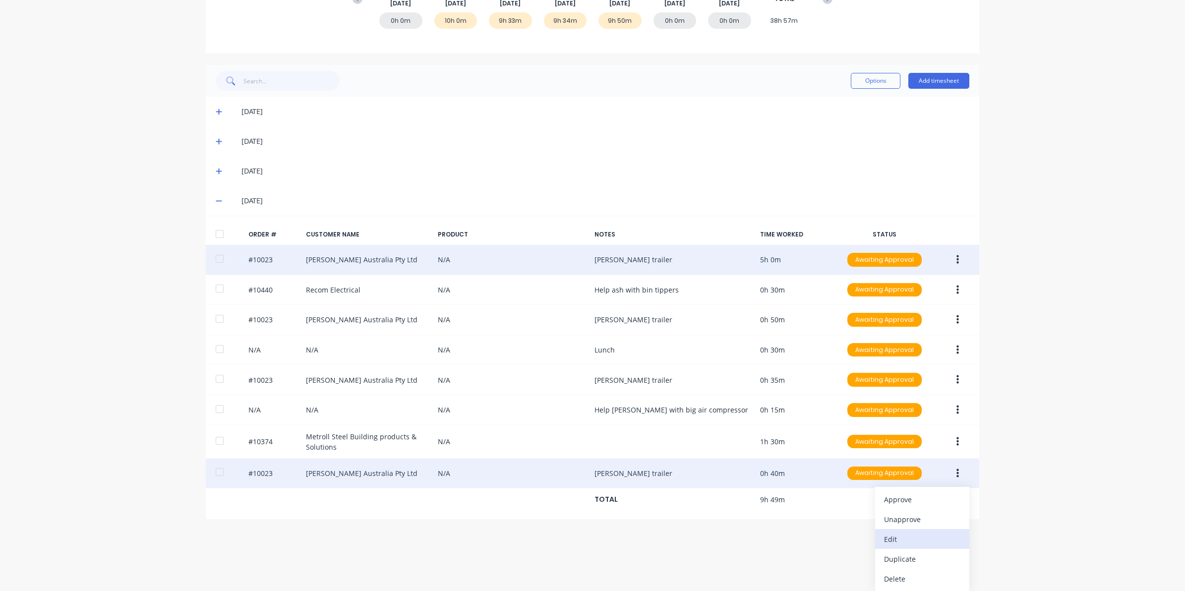
click at [895, 538] on div "Edit" at bounding box center [922, 539] width 76 height 14
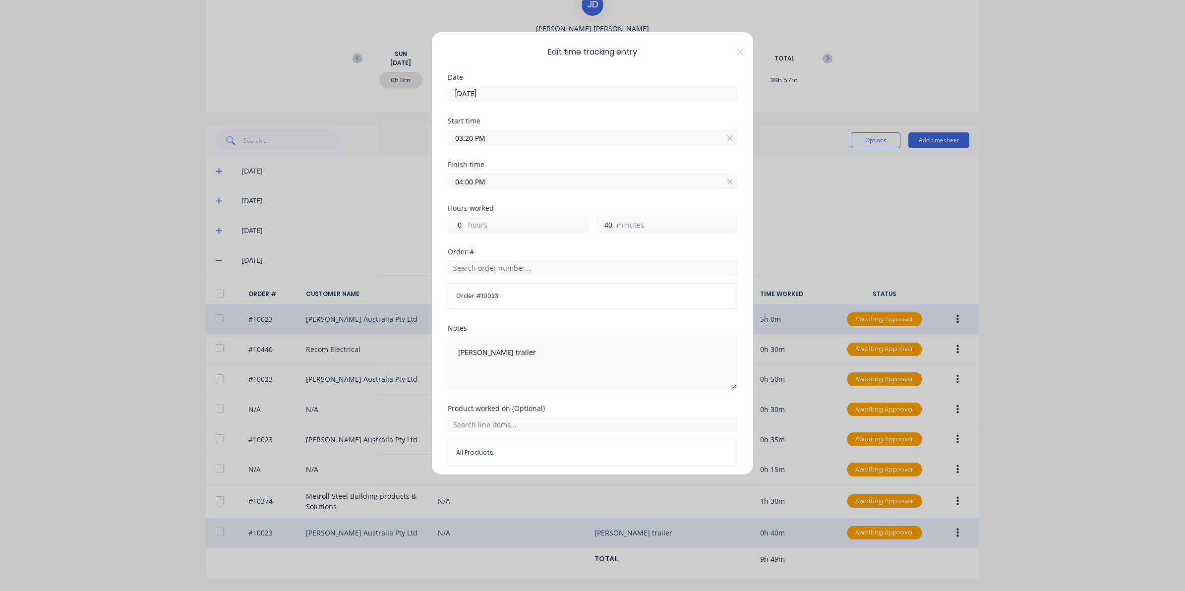
scroll to position [38, 0]
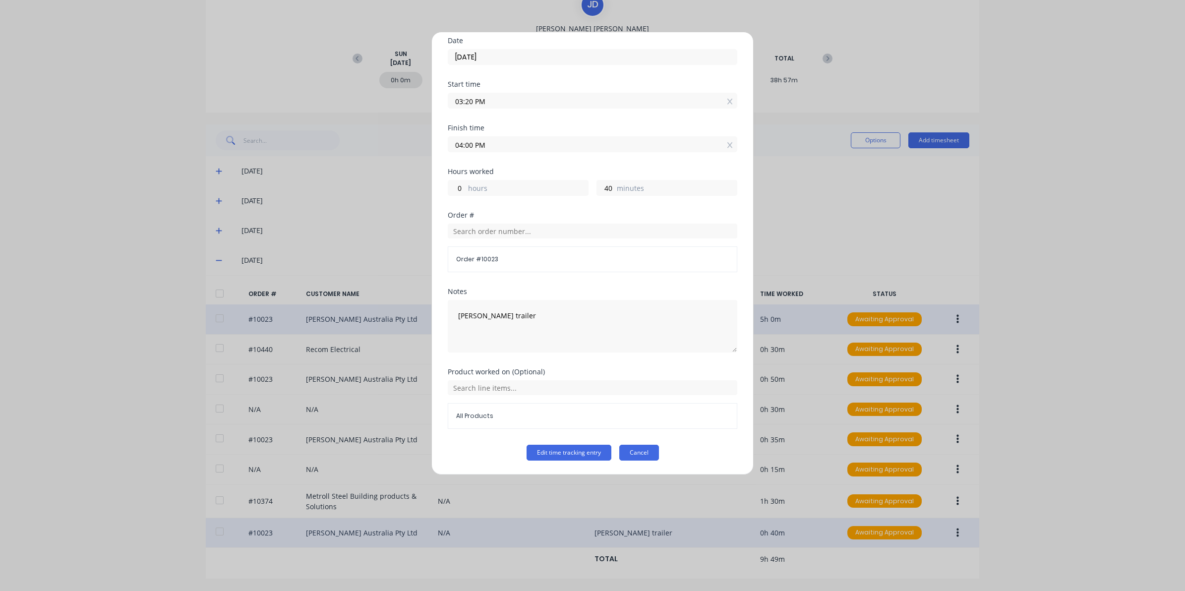
click at [639, 451] on button "Cancel" at bounding box center [639, 453] width 40 height 16
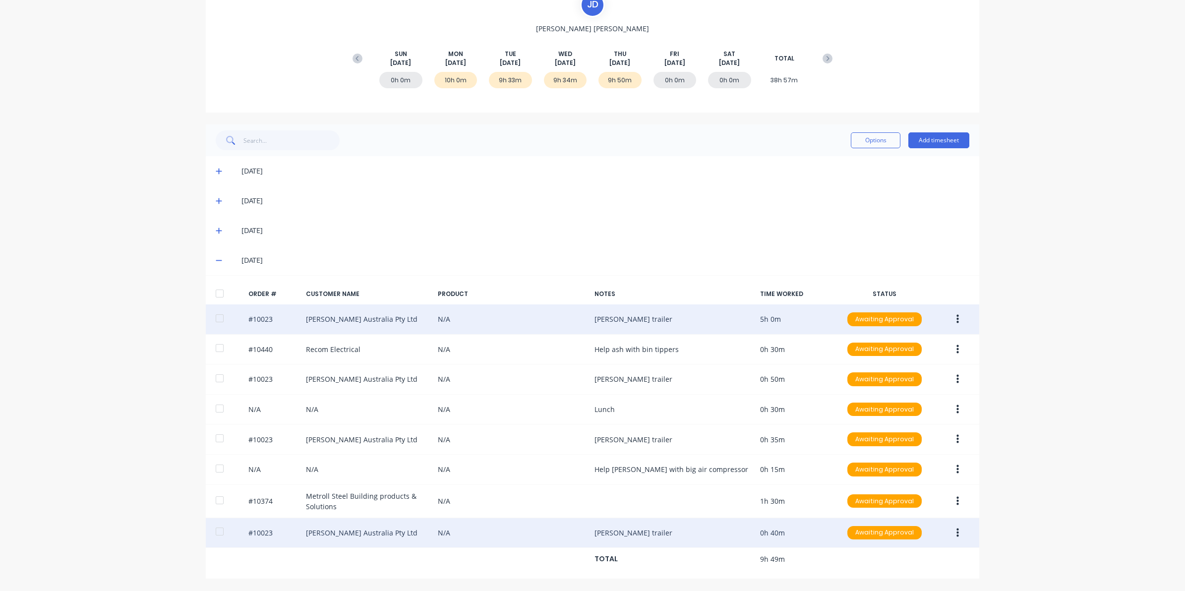
scroll to position [0, 0]
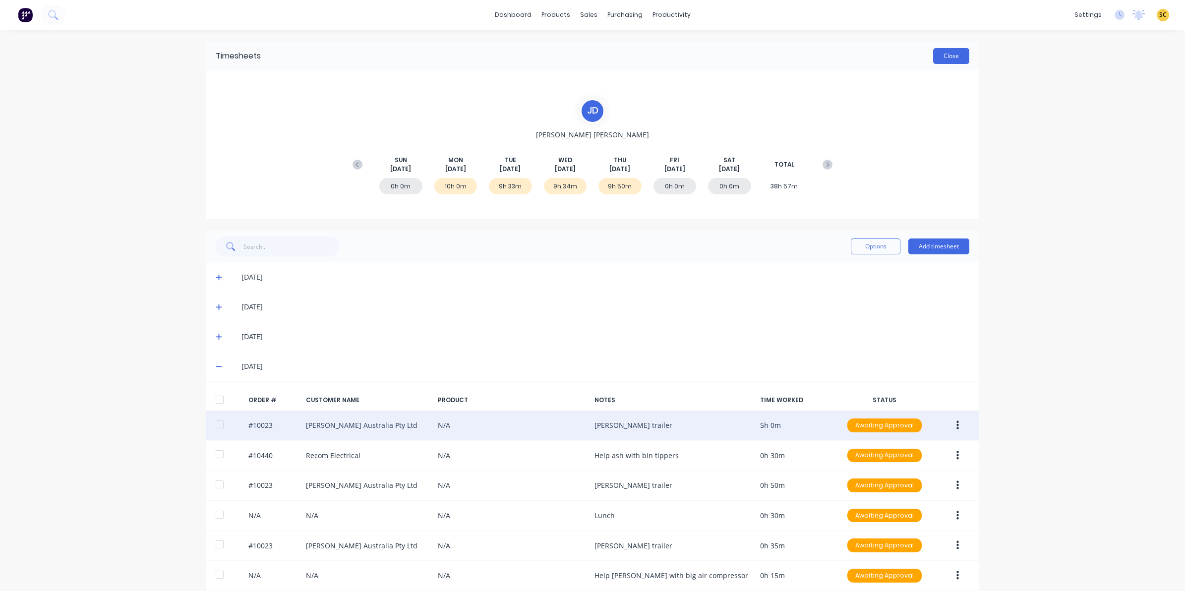
click at [951, 53] on button "Close" at bounding box center [951, 56] width 36 height 16
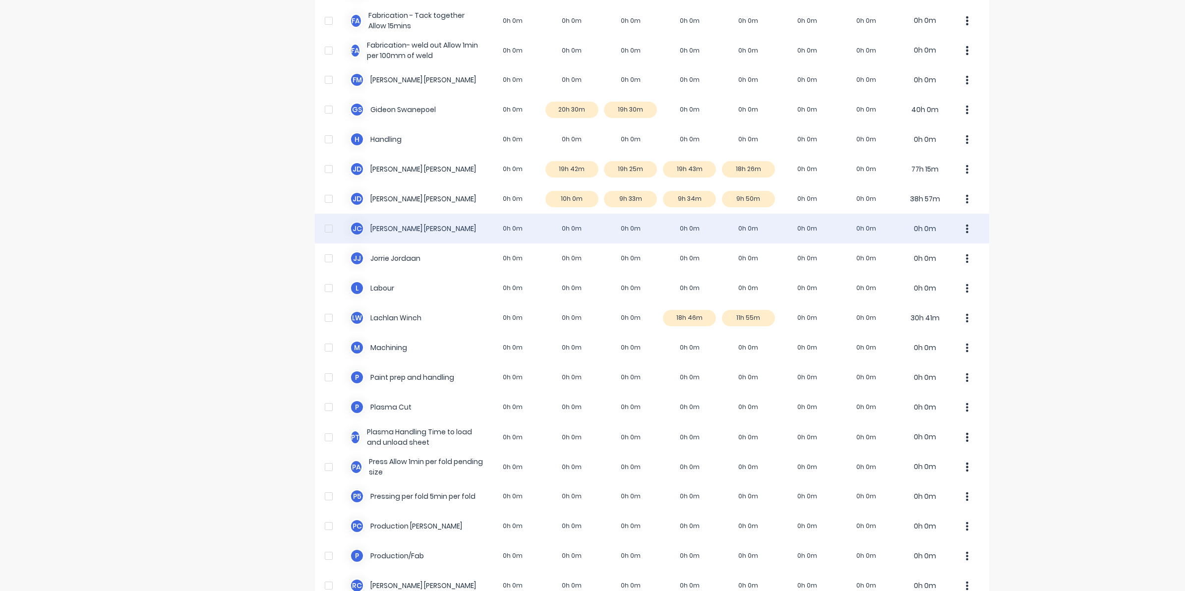
scroll to position [310, 0]
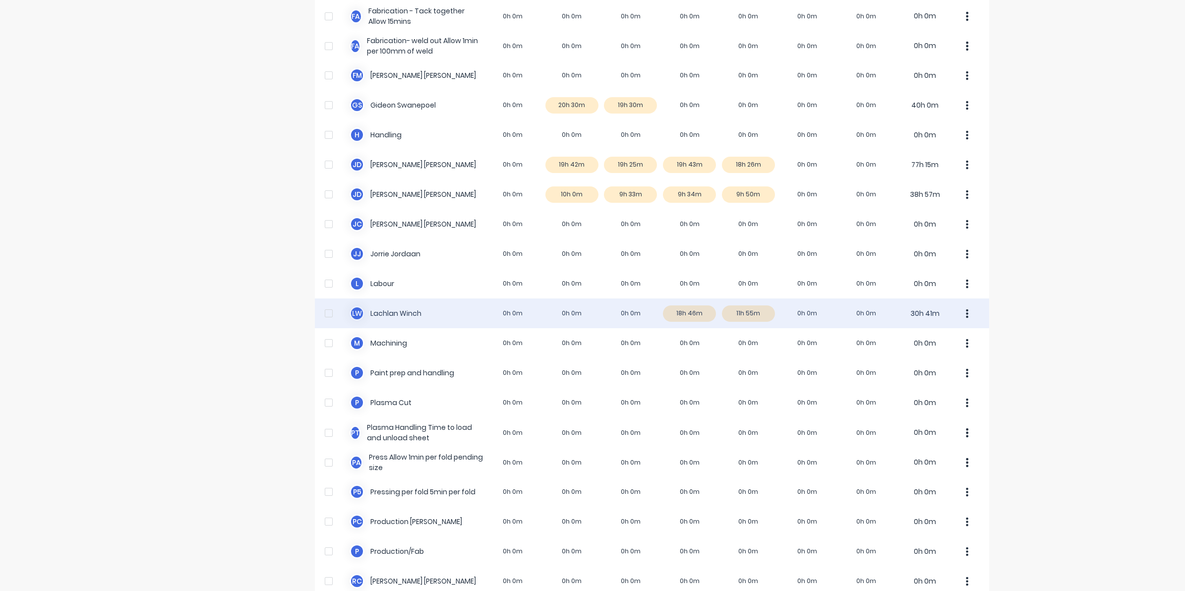
click at [693, 315] on div "L W Lachlan Winch 0h 0m 0h 0m 0h 0m 18h 46m 11h 55m 0h 0m 0h 0m 30h 41m" at bounding box center [652, 313] width 674 height 30
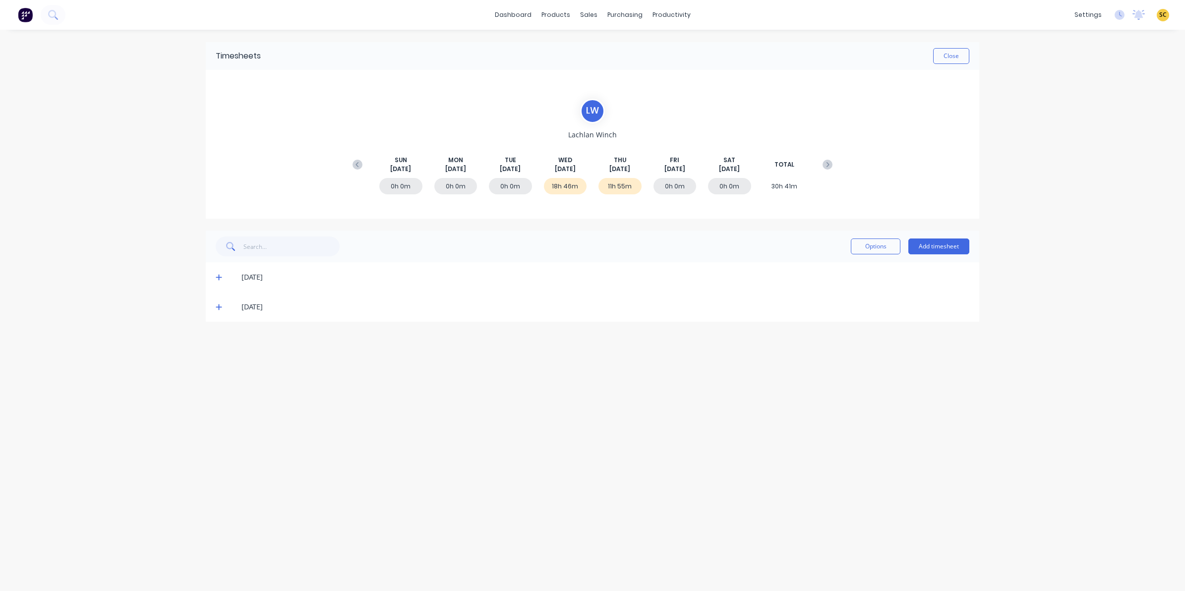
click at [217, 275] on icon at bounding box center [219, 277] width 6 height 7
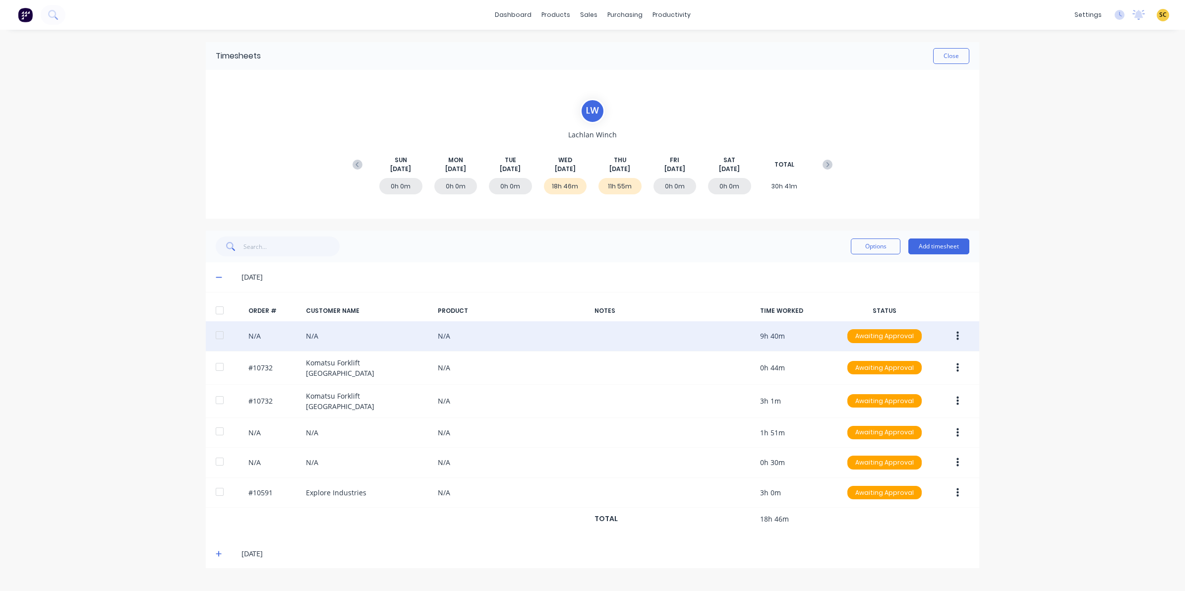
click at [965, 338] on button "button" at bounding box center [957, 336] width 23 height 18
click at [917, 407] on div "Edit" at bounding box center [922, 402] width 76 height 14
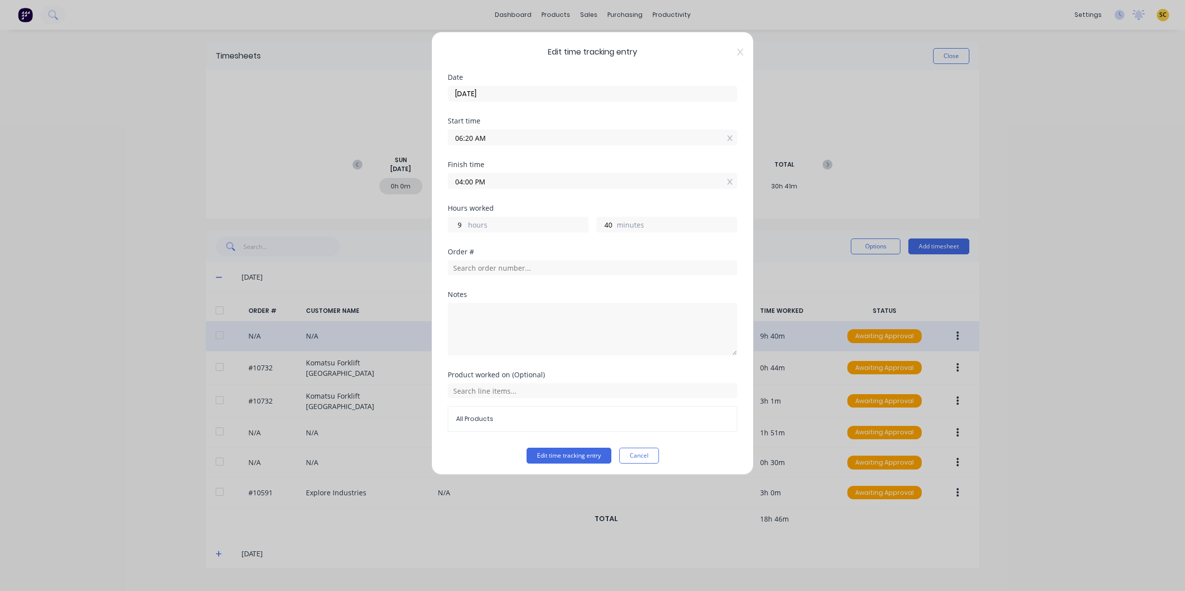
click at [726, 53] on span "Edit time tracking entry" at bounding box center [593, 52] width 290 height 12
click at [737, 50] on icon at bounding box center [740, 52] width 6 height 7
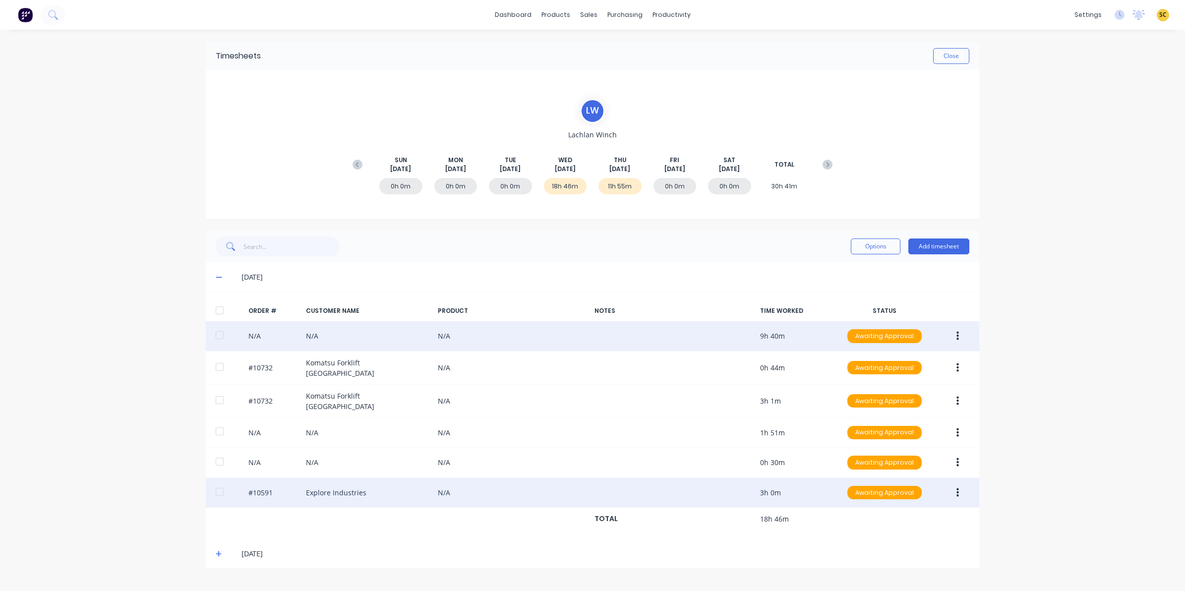
click at [957, 488] on icon "button" at bounding box center [957, 492] width 2 height 9
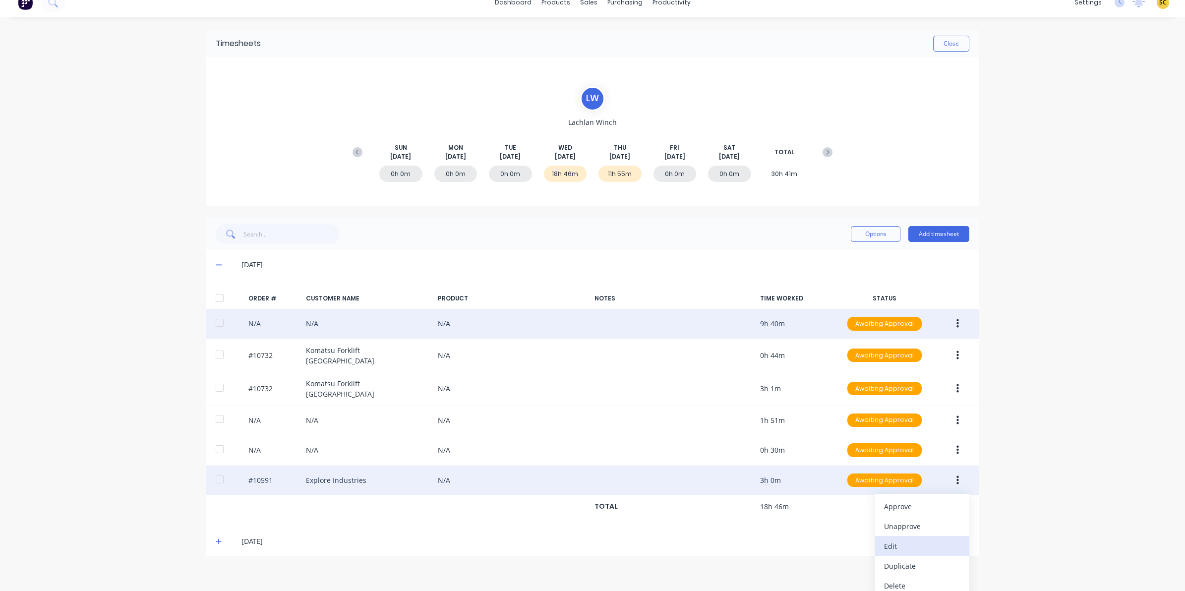
scroll to position [15, 0]
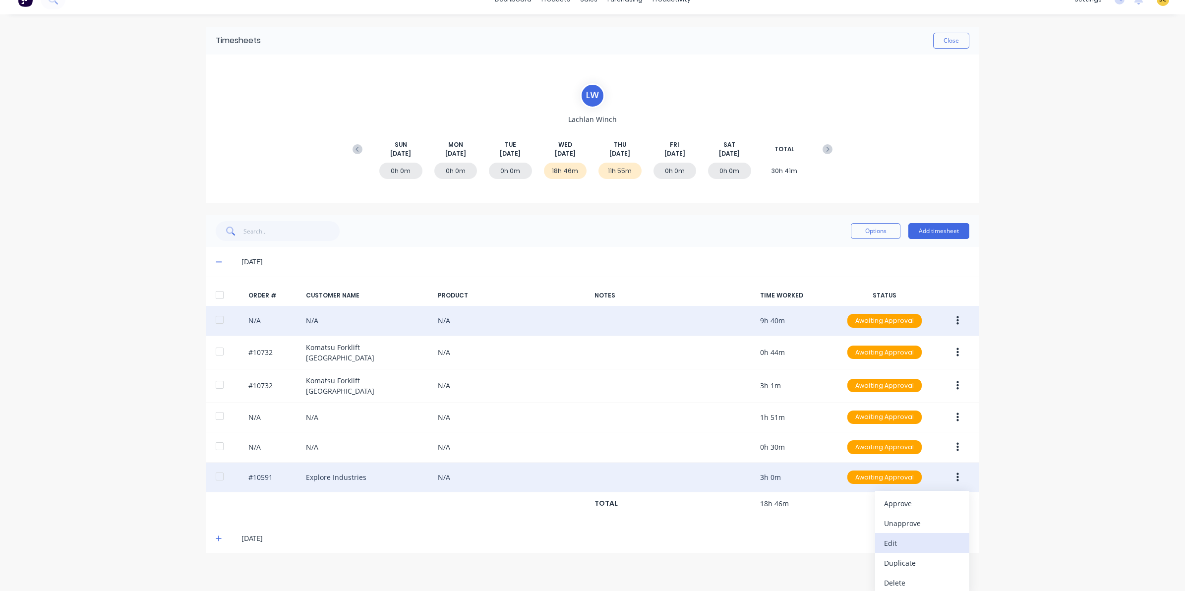
click at [910, 543] on div "Edit" at bounding box center [922, 543] width 76 height 14
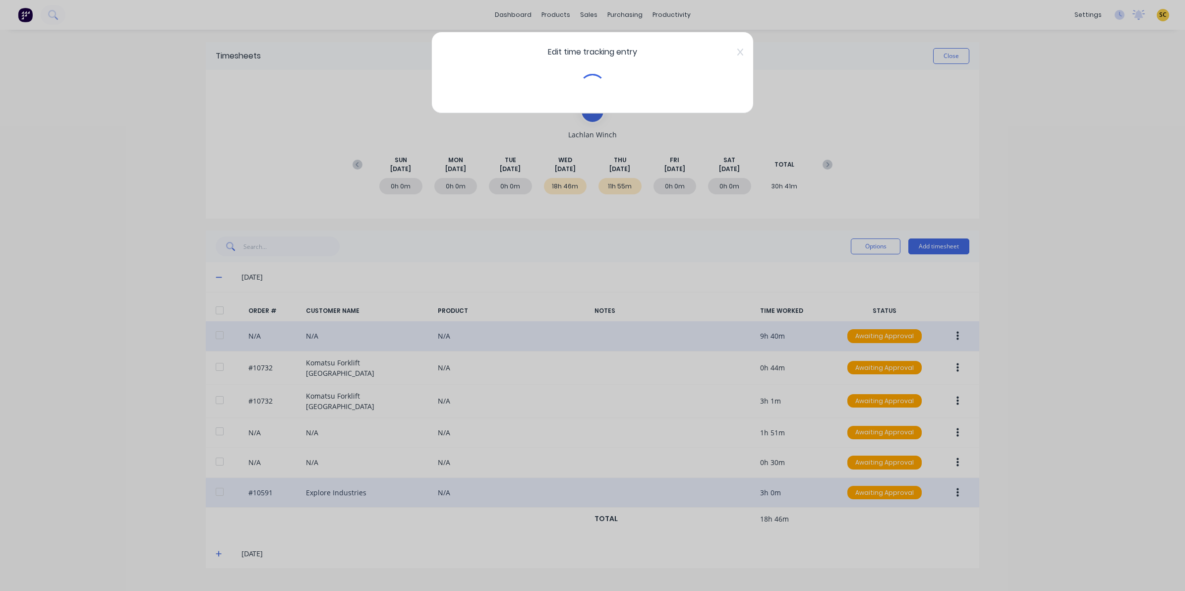
scroll to position [0, 0]
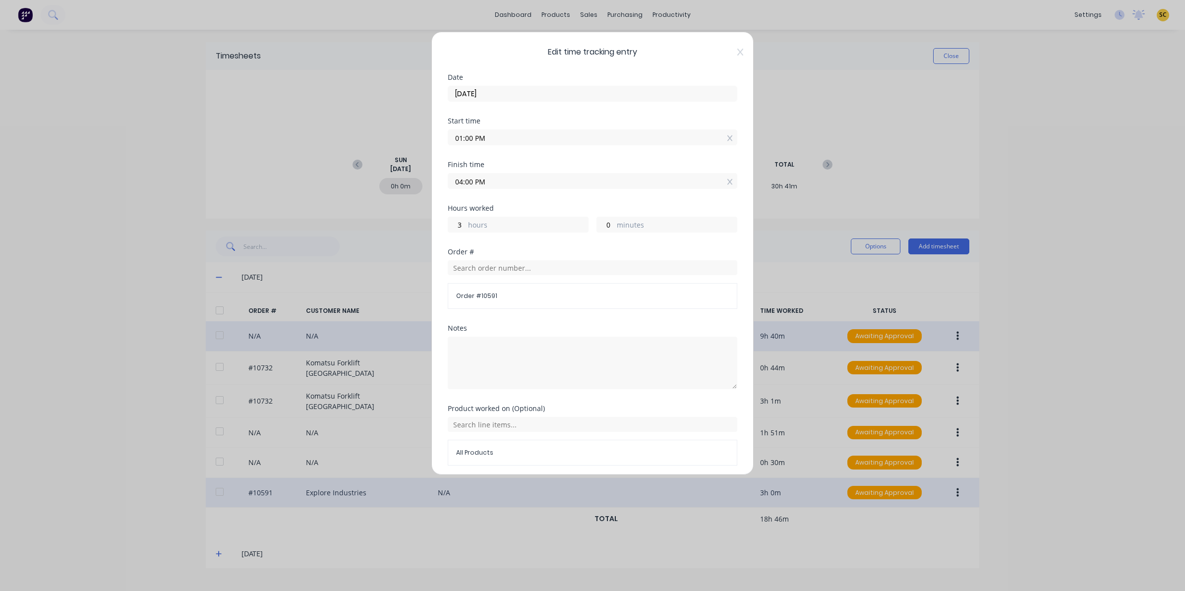
click at [737, 58] on div "Edit time tracking entry Date 03/09/2025 Start time 01:00 PM Finish time 04:00 …" at bounding box center [592, 253] width 322 height 443
click at [734, 55] on div "Edit time tracking entry Date 03/09/2025 Start time 01:00 PM Finish time 04:00 …" at bounding box center [592, 253] width 322 height 443
click at [737, 48] on icon at bounding box center [740, 52] width 6 height 8
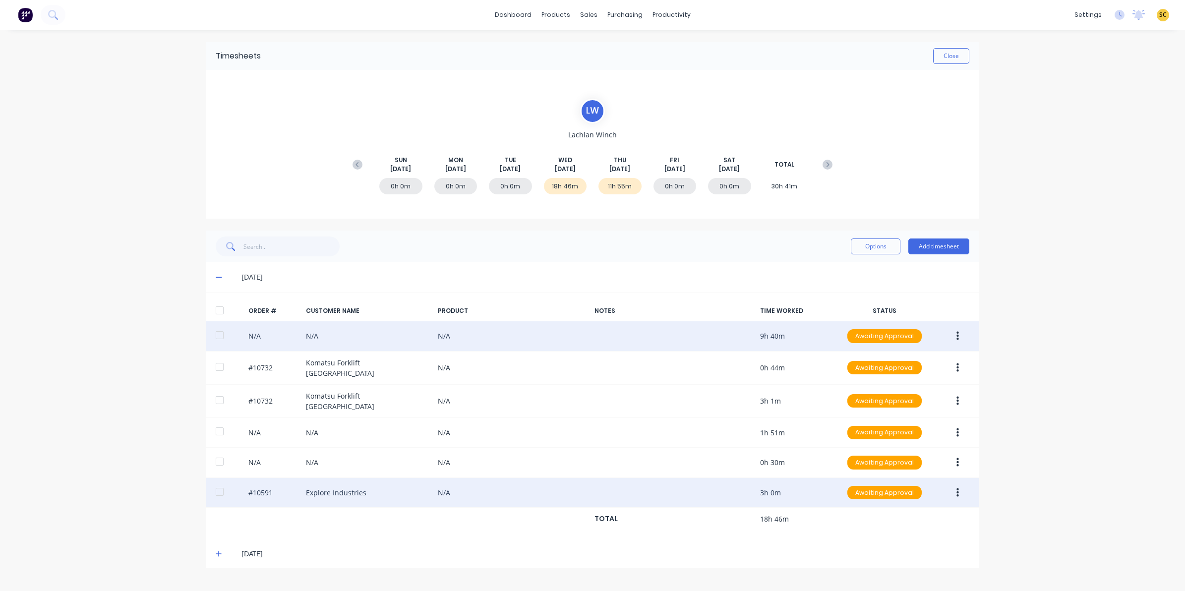
click at [217, 277] on icon at bounding box center [219, 277] width 6 height 7
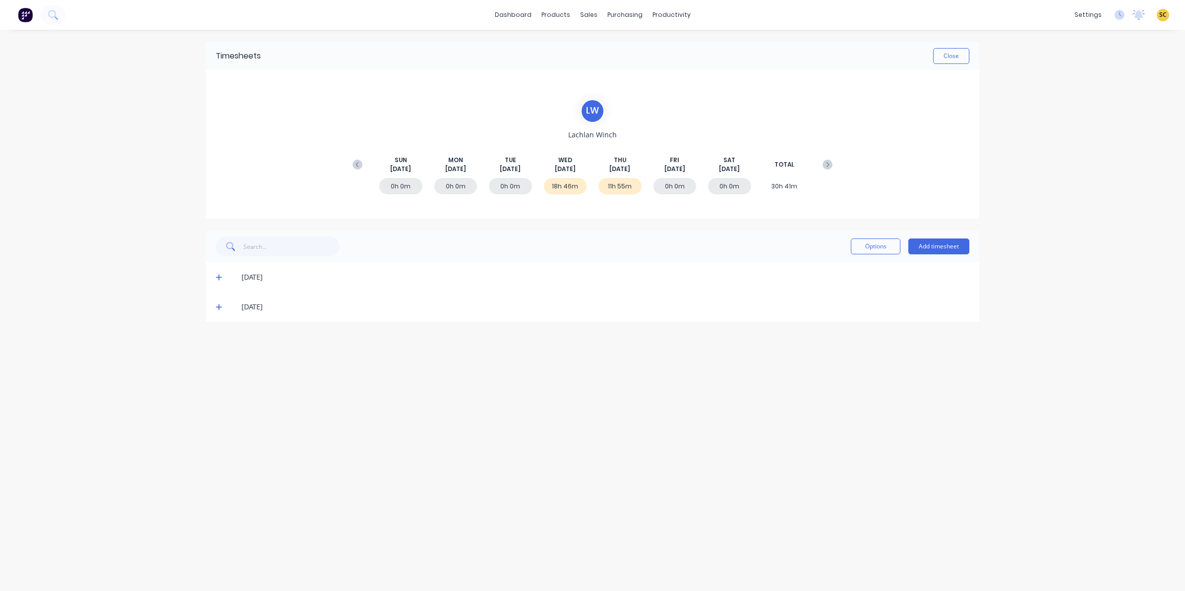
click at [217, 310] on icon at bounding box center [219, 306] width 6 height 7
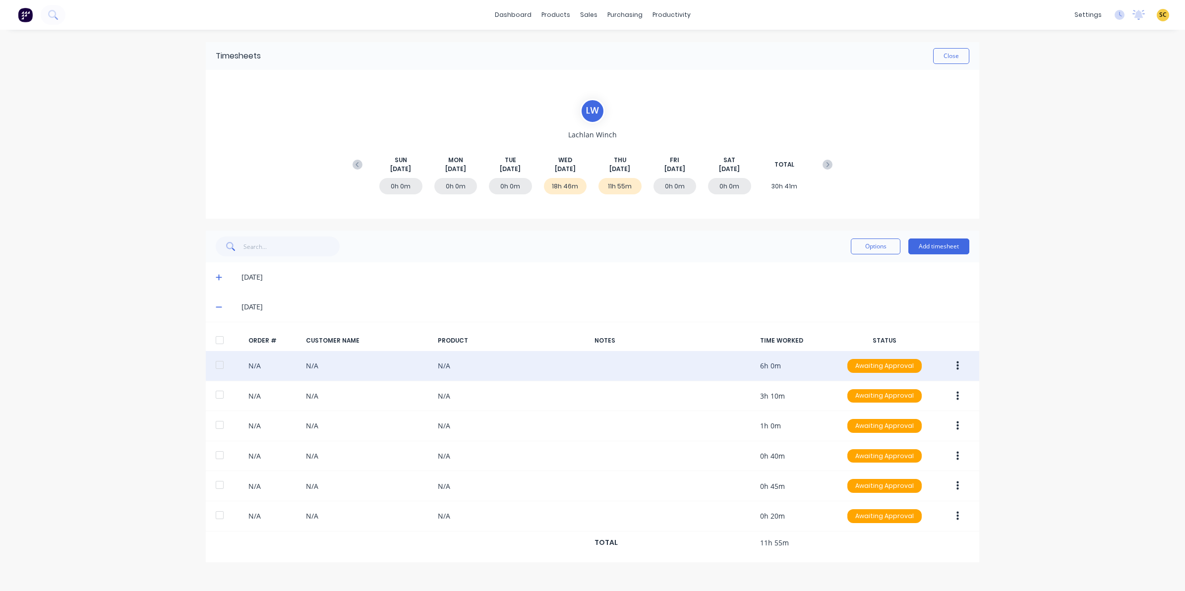
click at [961, 368] on button "button" at bounding box center [957, 366] width 23 height 18
click at [930, 440] on button "Edit" at bounding box center [922, 432] width 94 height 20
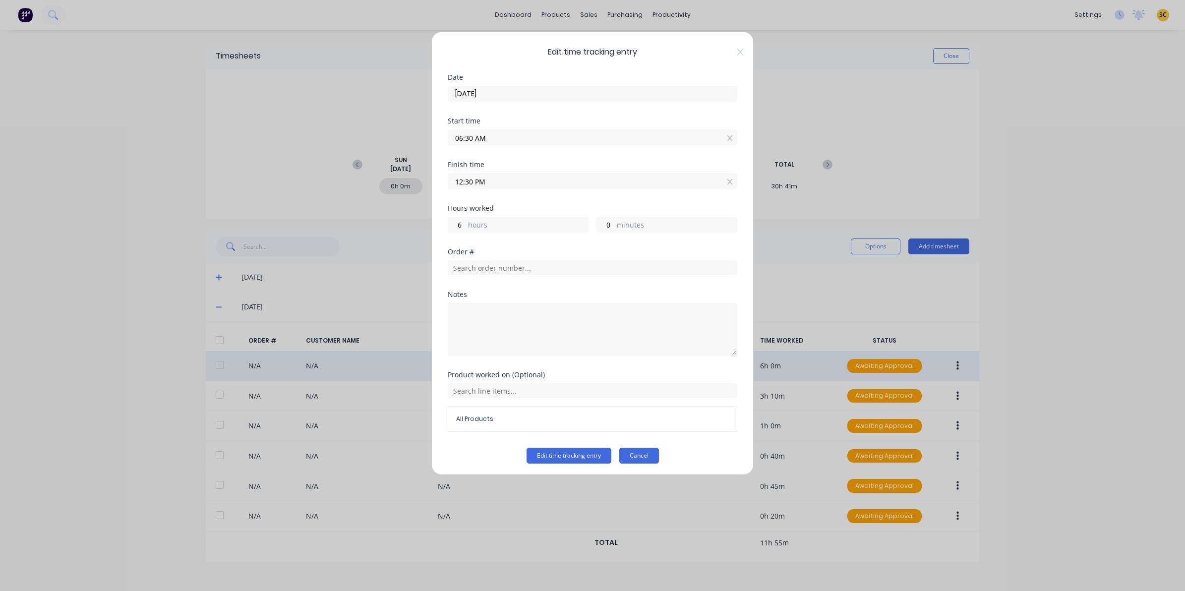
click at [643, 451] on button "Cancel" at bounding box center [639, 456] width 40 height 16
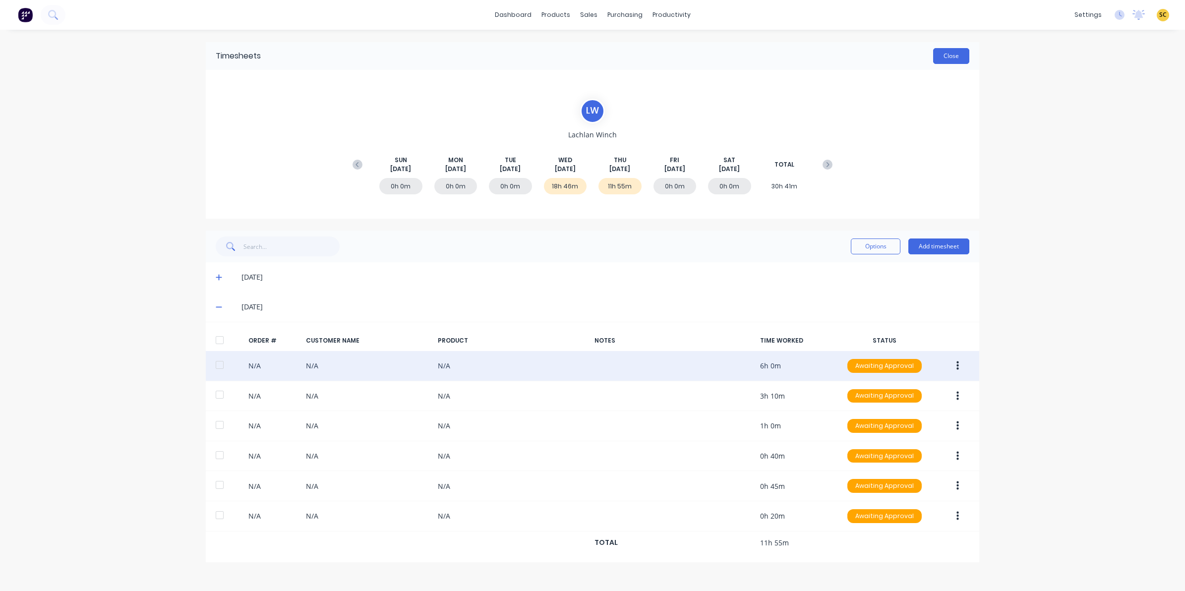
click at [963, 55] on button "Close" at bounding box center [951, 56] width 36 height 16
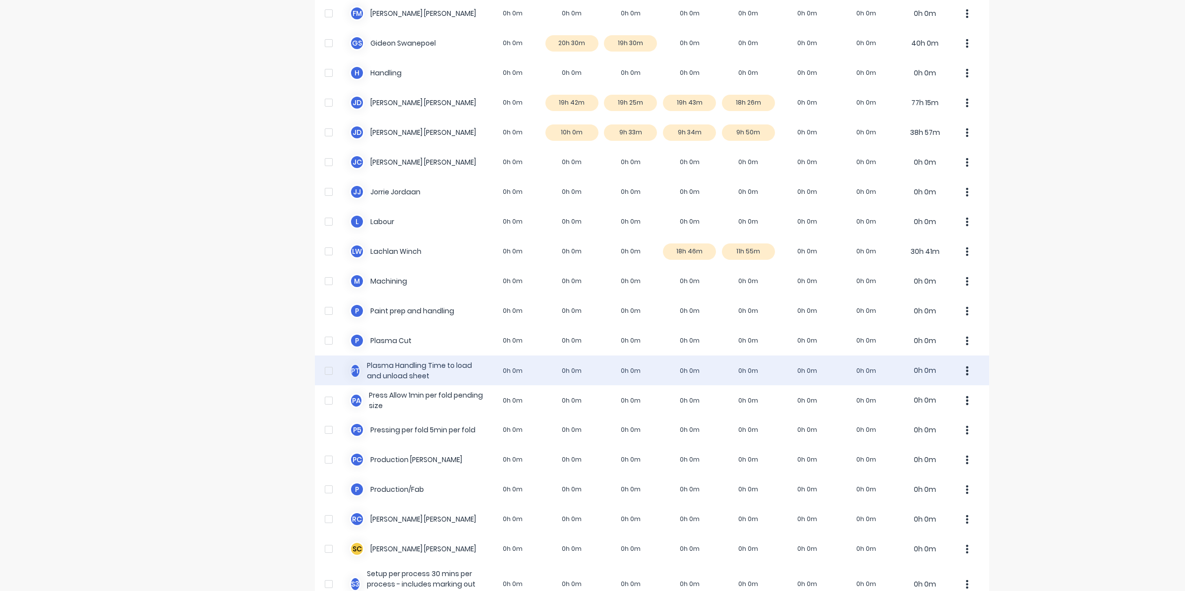
scroll to position [509, 0]
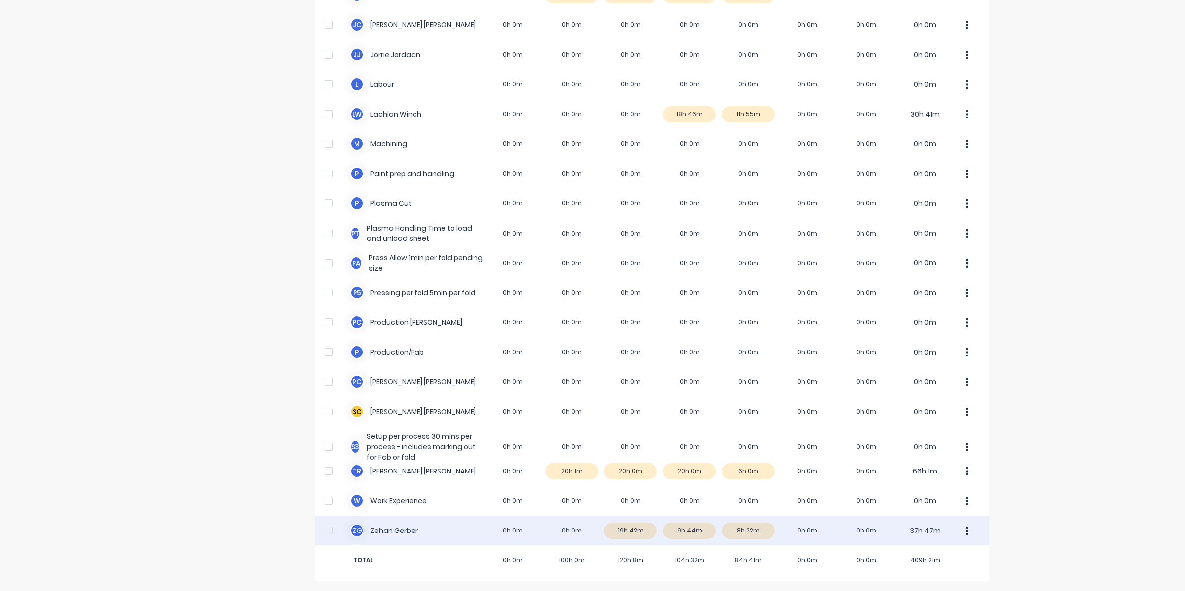
click at [738, 532] on div "Z G Zehan Gerber 0h 0m 0h 0m 19h 42m 9h 44m 8h 22m 0h 0m 0h 0m 37h 47m" at bounding box center [652, 531] width 674 height 30
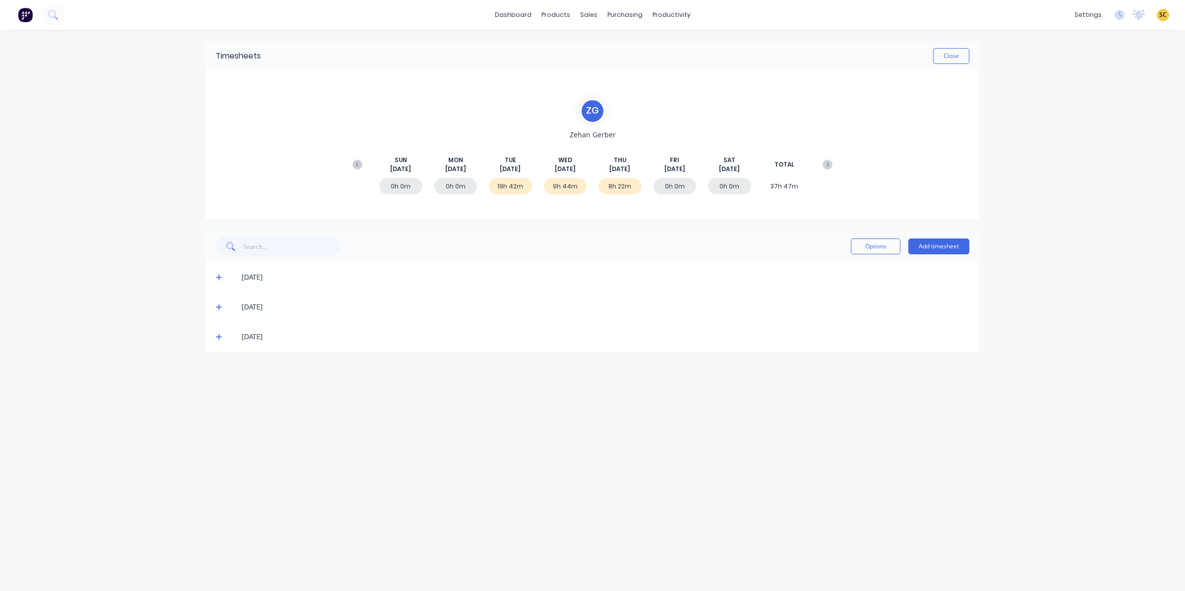
click at [221, 336] on span at bounding box center [221, 337] width 10 height 10
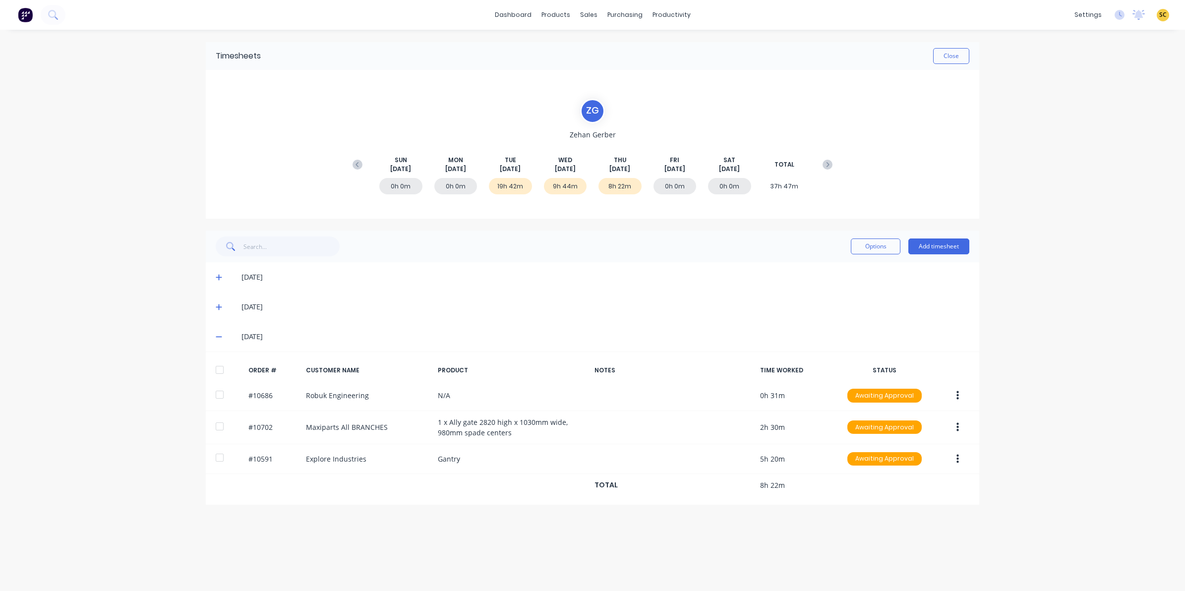
click at [220, 337] on icon at bounding box center [219, 337] width 6 height 1
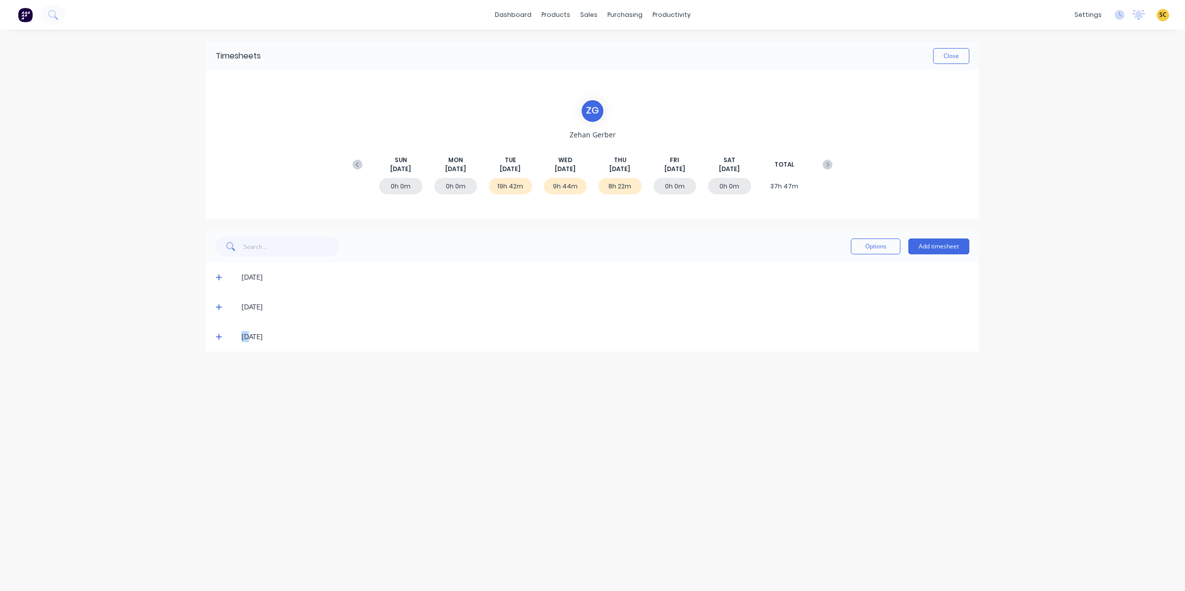
click at [220, 336] on icon at bounding box center [219, 337] width 6 height 6
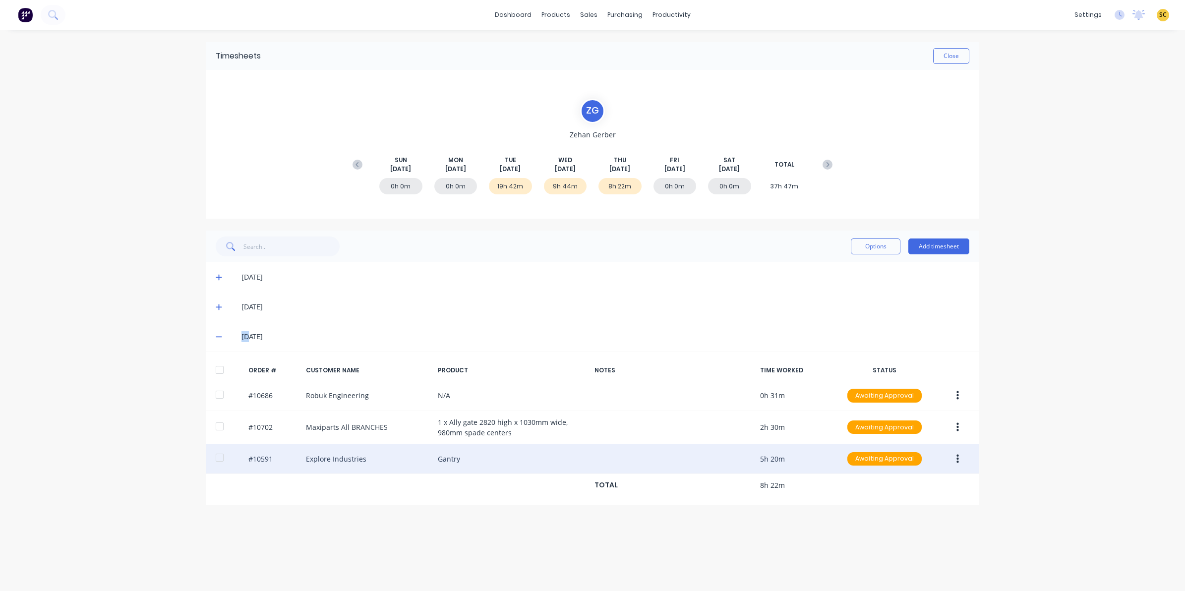
click at [958, 464] on button "button" at bounding box center [957, 459] width 23 height 18
click at [895, 527] on div "Edit" at bounding box center [922, 525] width 76 height 14
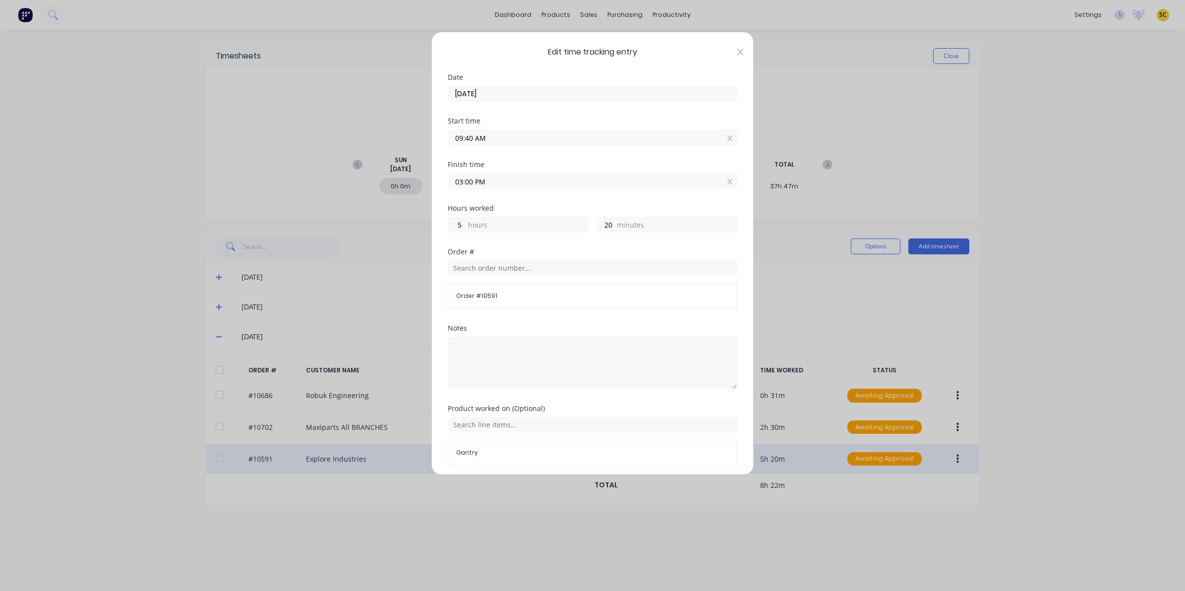
click at [737, 54] on icon at bounding box center [740, 52] width 6 height 8
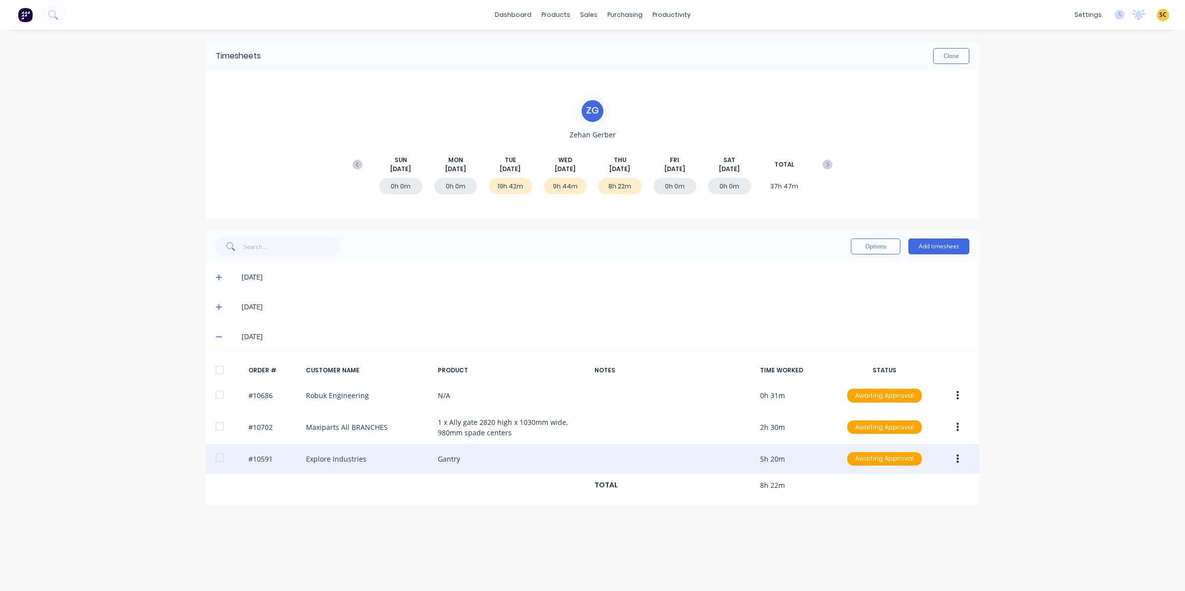
click at [971, 55] on div "Timesheets Close" at bounding box center [592, 56] width 773 height 28
click at [945, 55] on button "Close" at bounding box center [951, 56] width 36 height 16
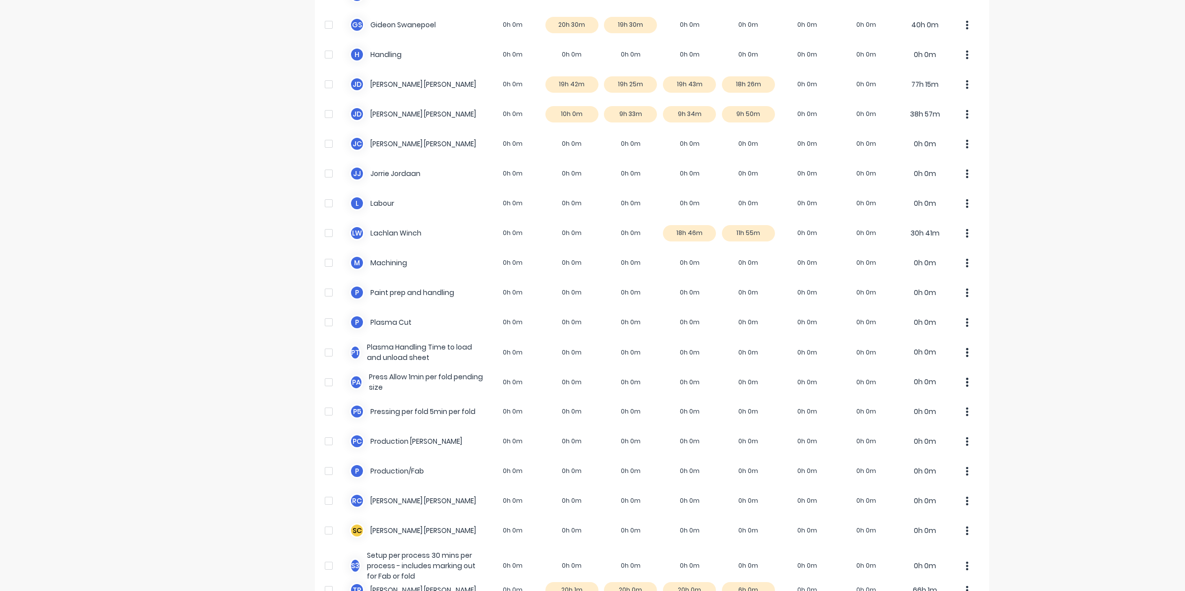
scroll to position [509, 0]
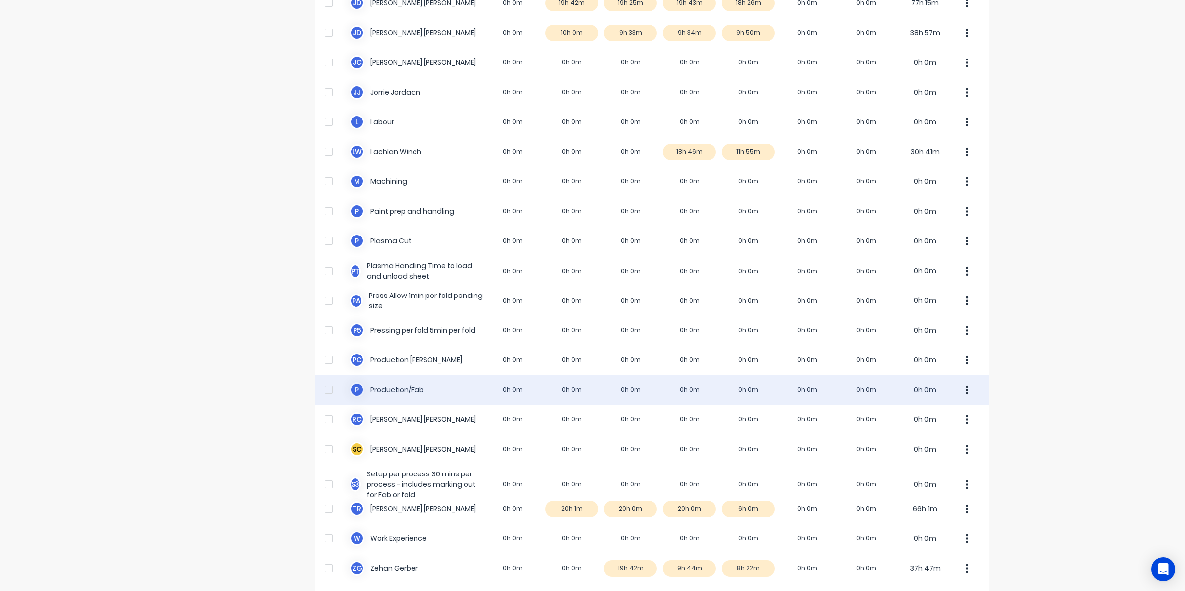
scroll to position [509, 0]
